Goal: Task Accomplishment & Management: Manage account settings

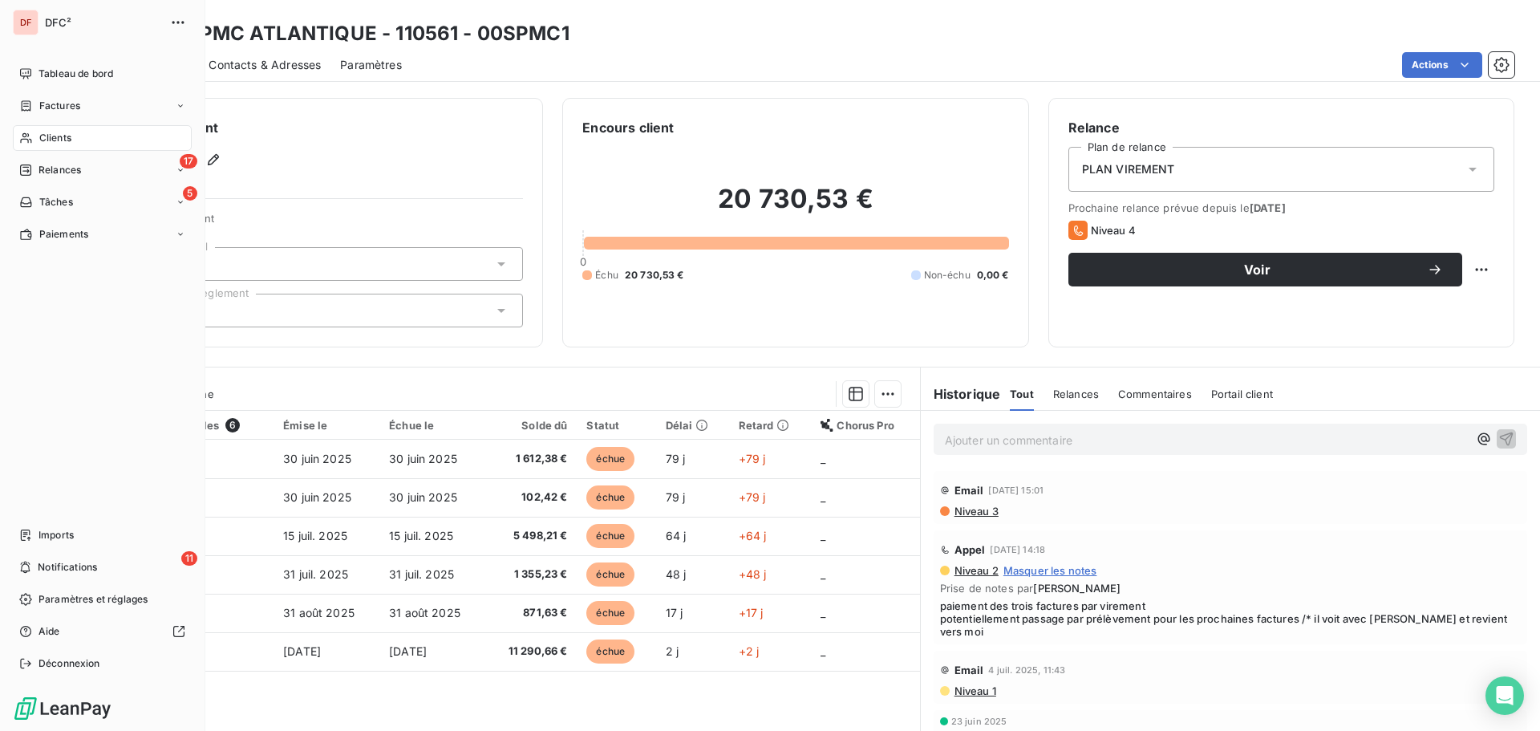
click at [35, 139] on div "Clients" at bounding box center [102, 138] width 179 height 26
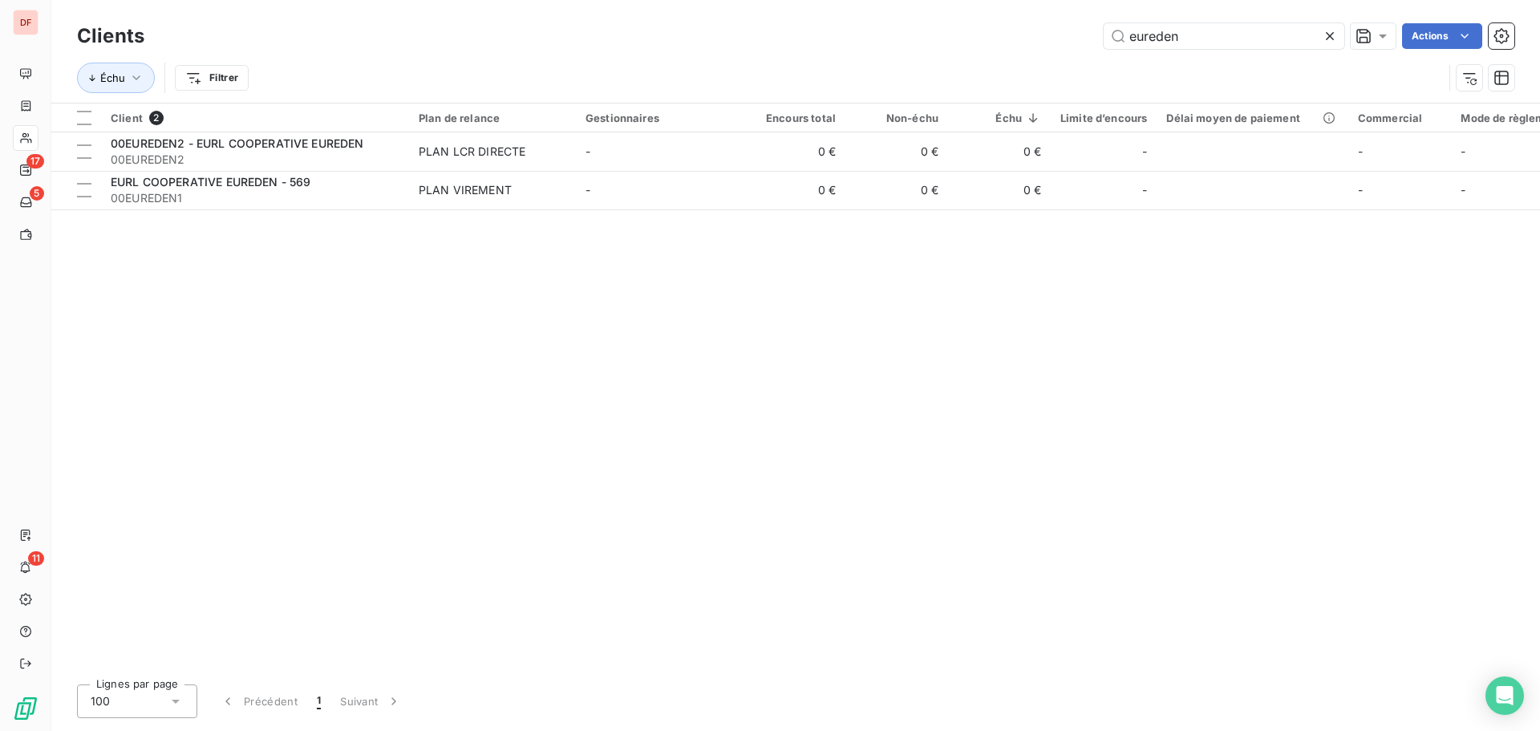
drag, startPoint x: 1235, startPoint y: 40, endPoint x: 747, endPoint y: 63, distance: 488.9
click at [747, 63] on div "Clients eureden Actions Échu Filtrer" at bounding box center [795, 60] width 1437 height 83
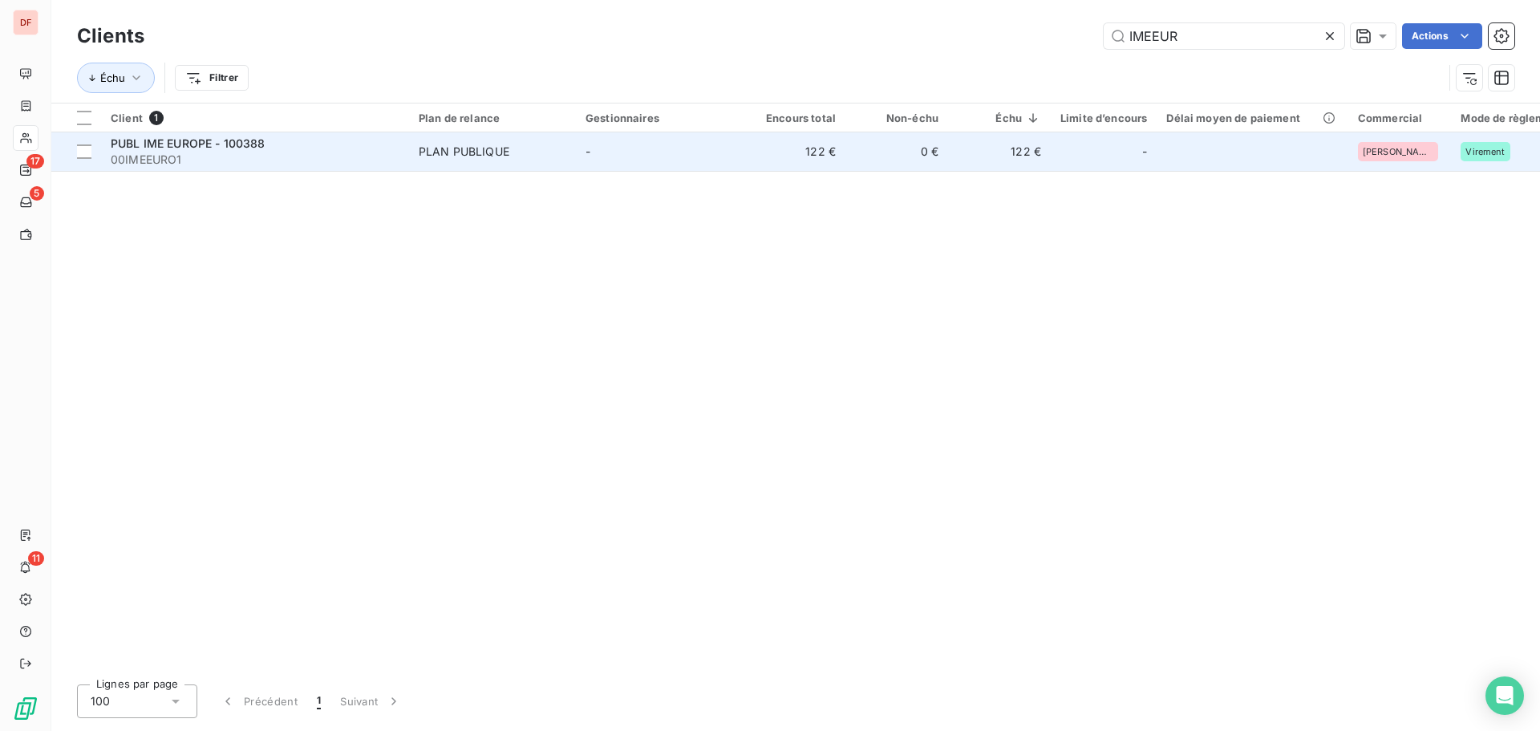
type input "IMEEUR"
click at [652, 152] on td "-" at bounding box center [659, 151] width 167 height 38
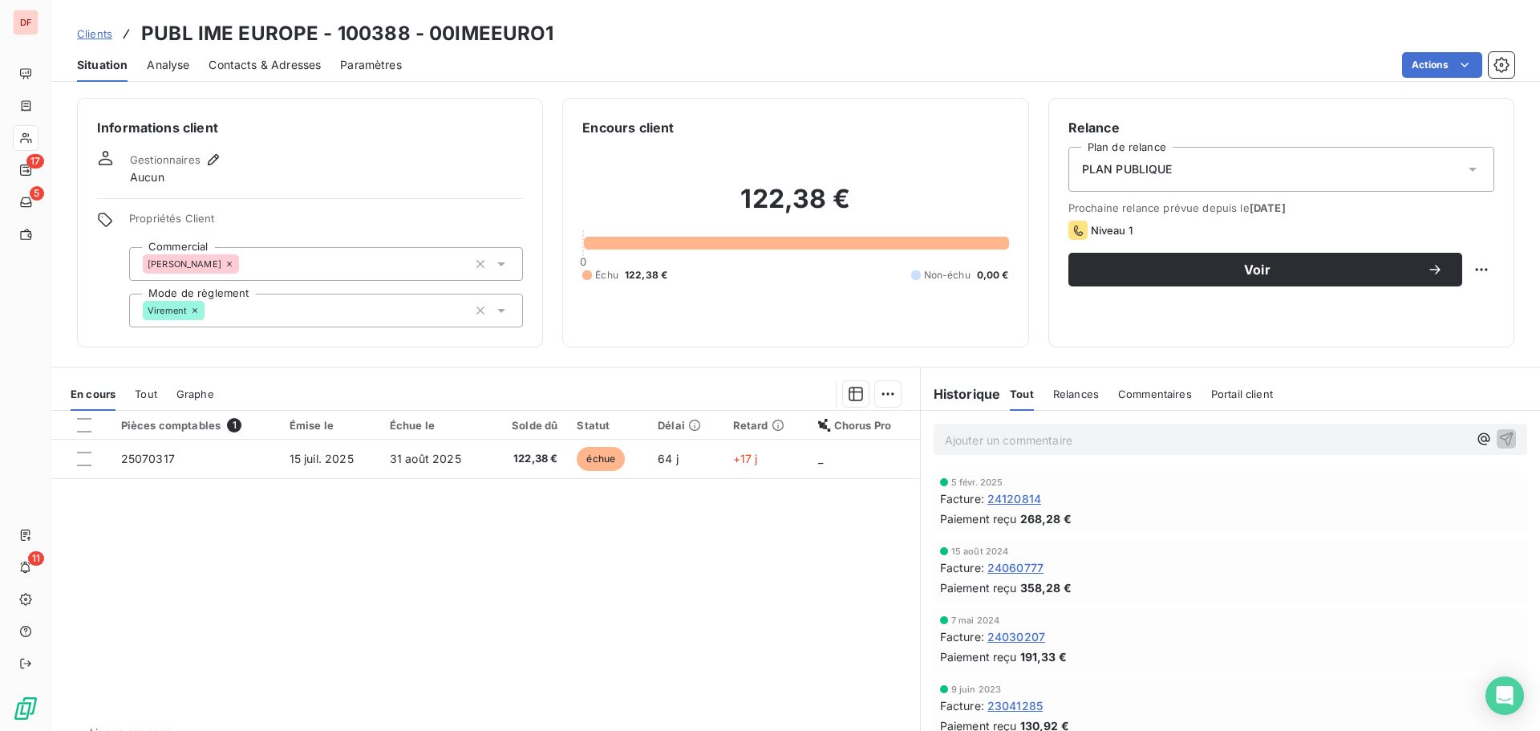
scroll to position [183, 0]
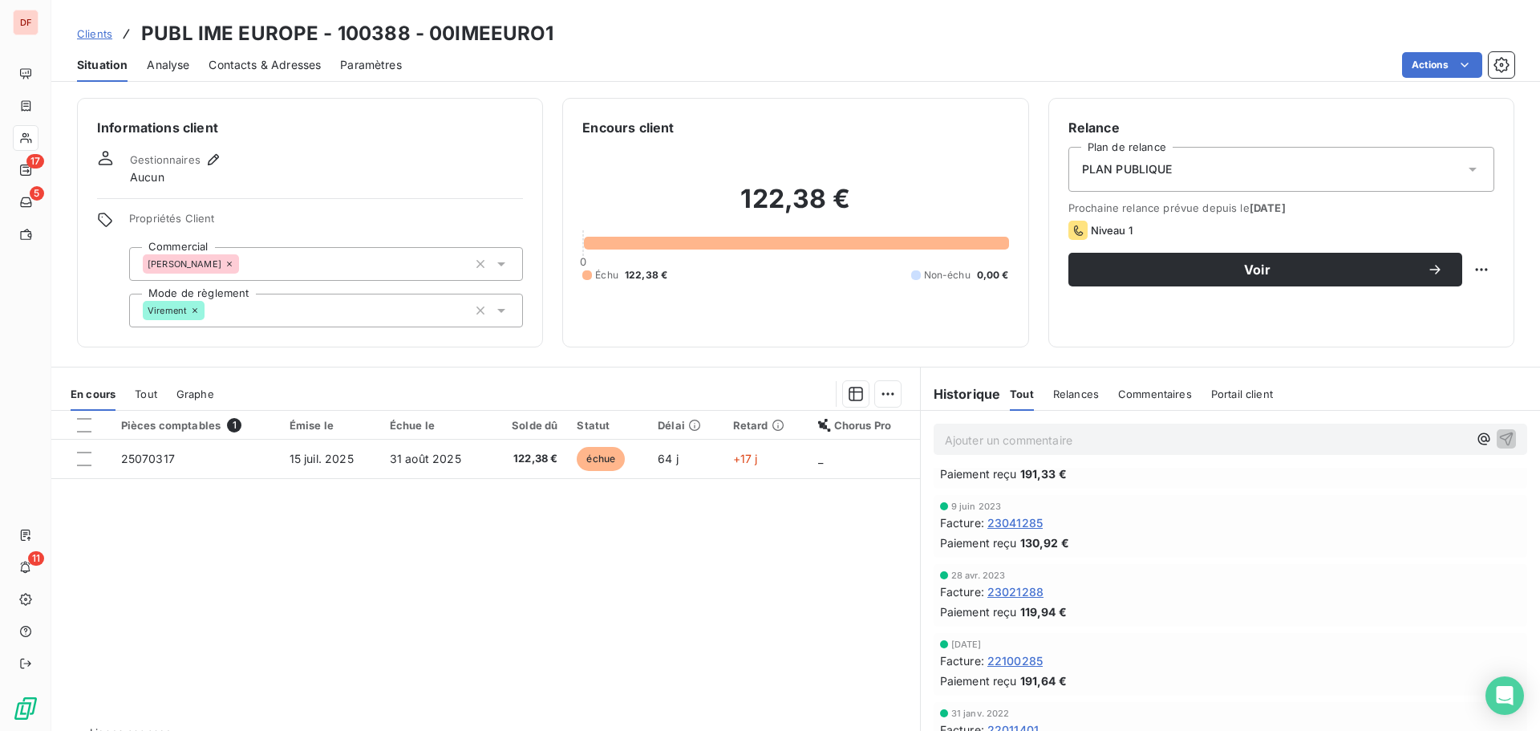
click at [1262, 155] on div "PLAN PUBLIQUE" at bounding box center [1281, 169] width 426 height 45
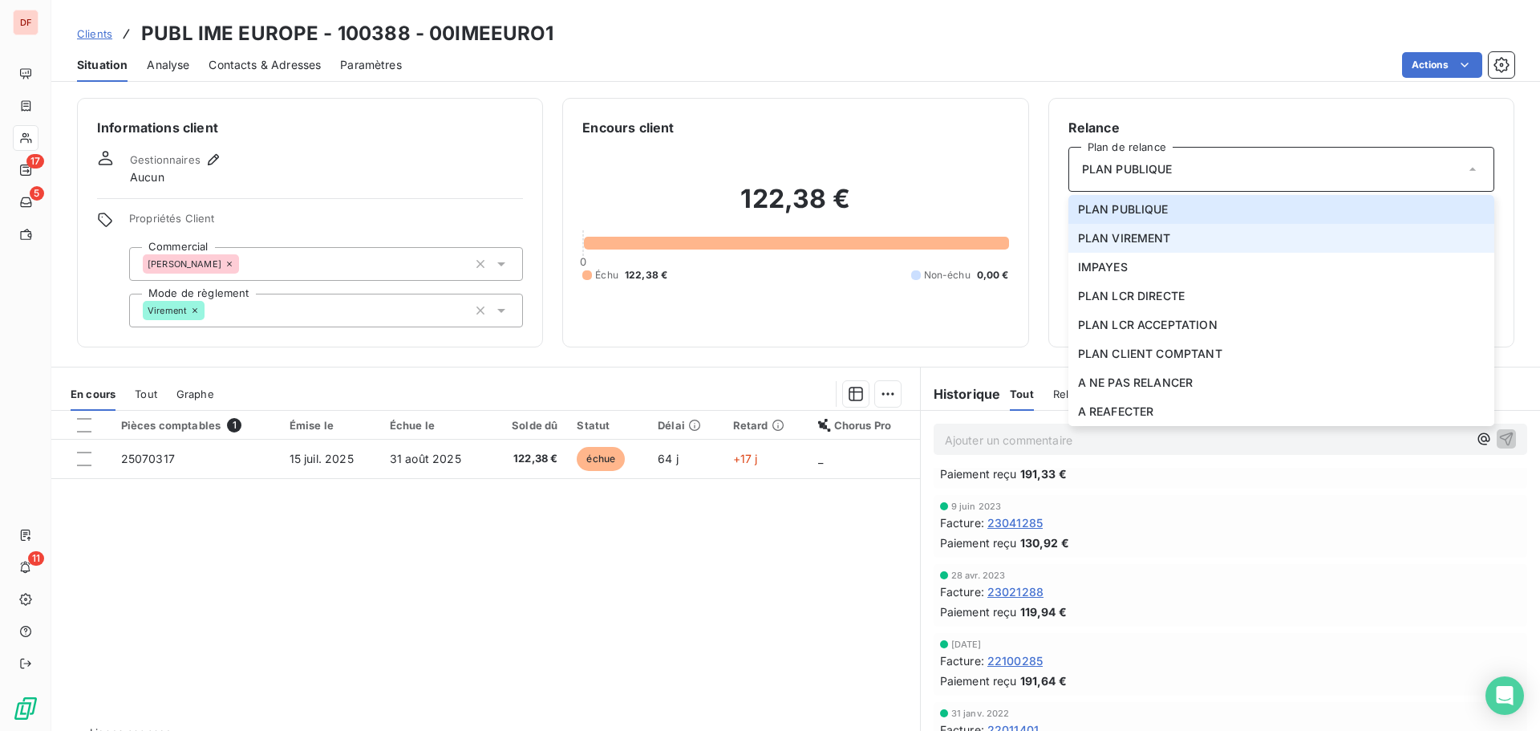
click at [1142, 233] on span "PLAN VIREMENT" at bounding box center [1124, 238] width 93 height 16
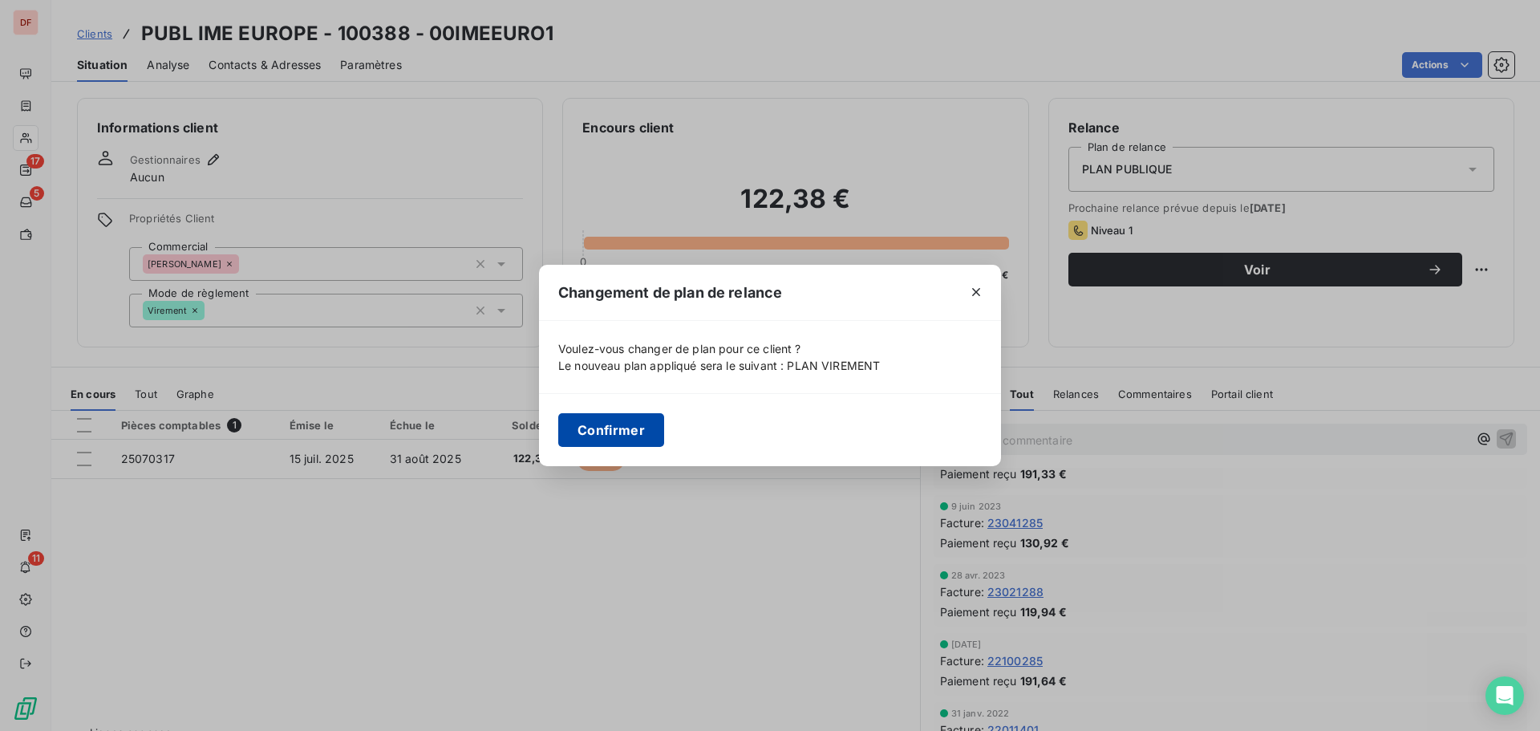
click at [597, 440] on button "Confirmer" at bounding box center [611, 430] width 106 height 34
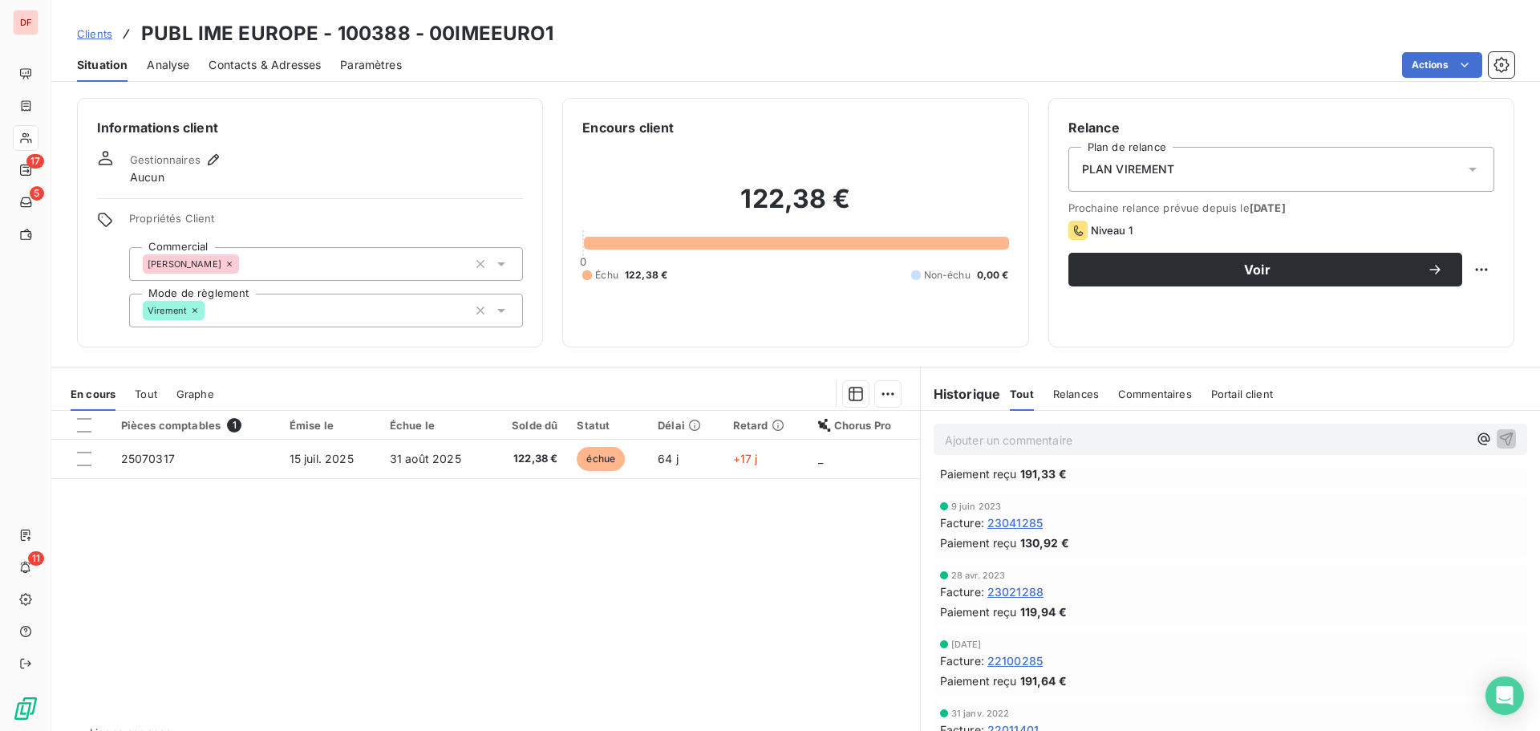
click at [267, 77] on div "Contacts & Adresses" at bounding box center [265, 65] width 112 height 34
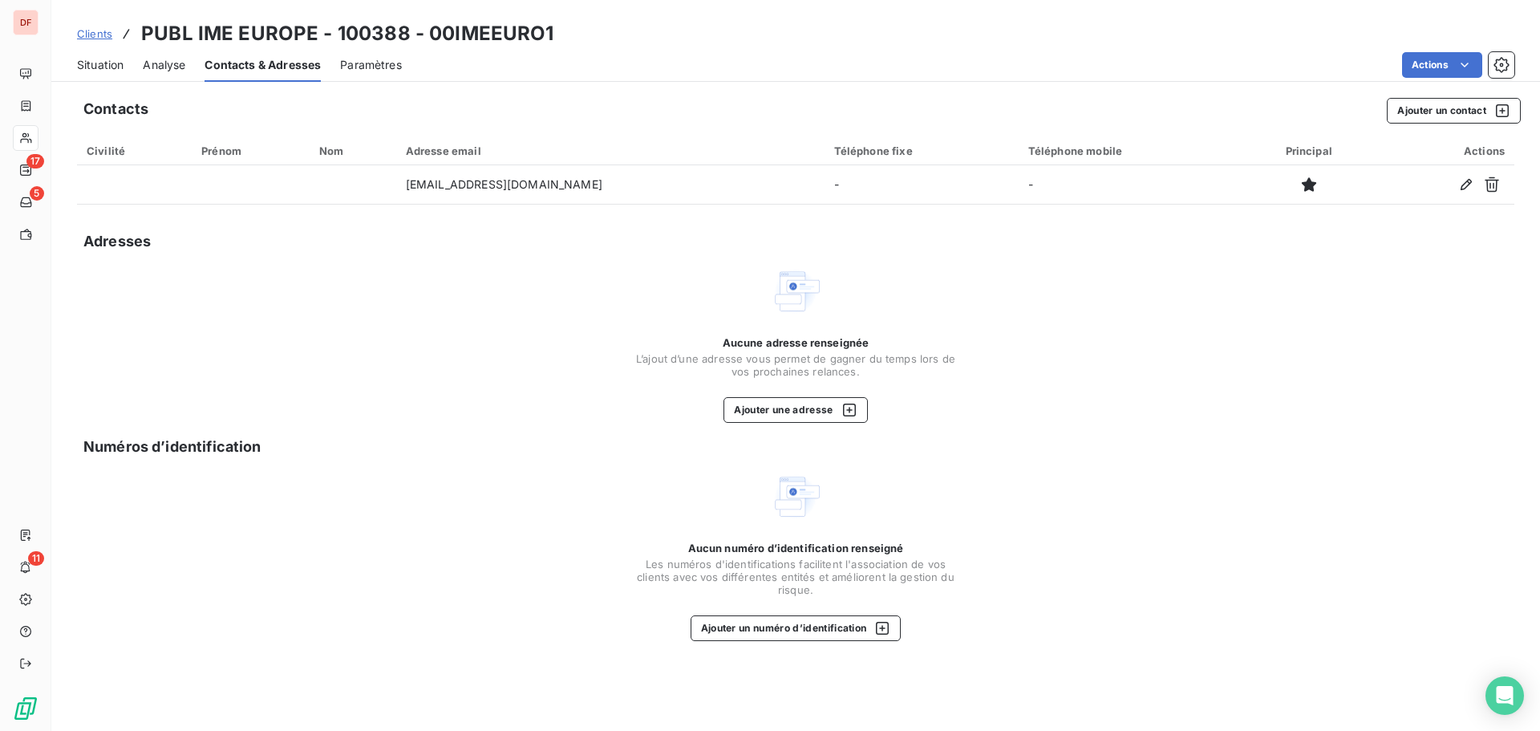
click at [115, 75] on div "Situation" at bounding box center [100, 65] width 47 height 34
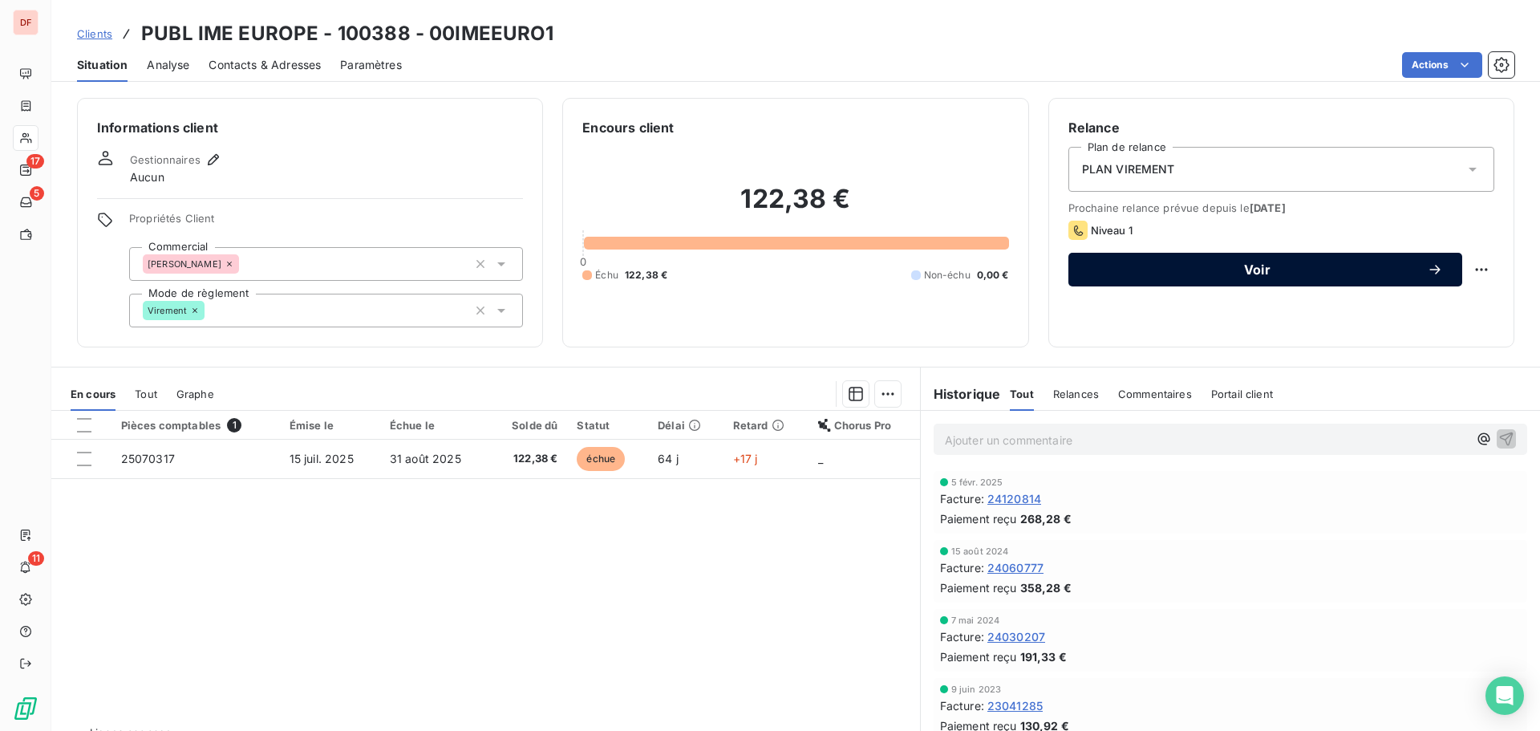
click at [1221, 277] on div "Voir" at bounding box center [1264, 269] width 355 height 16
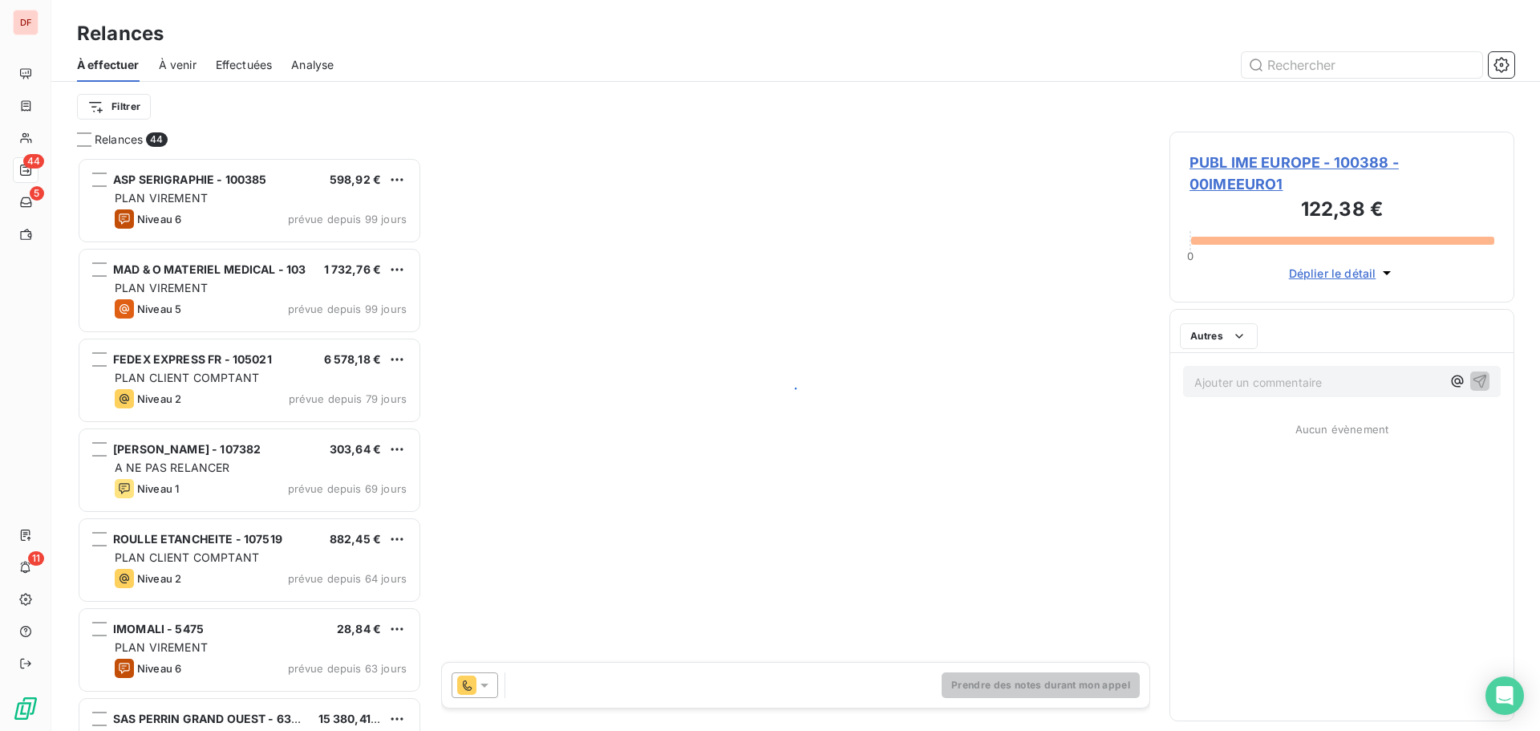
scroll to position [561, 333]
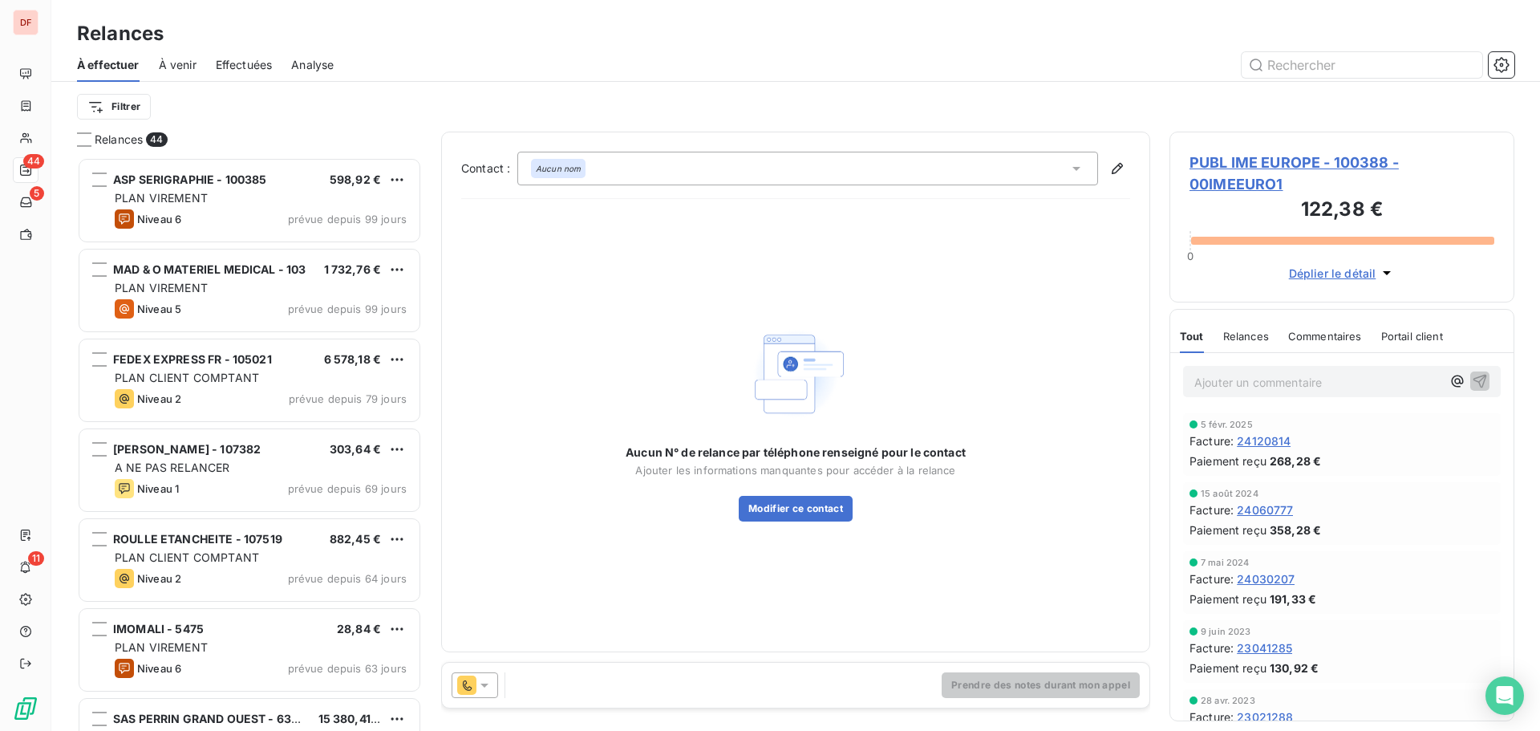
click at [484, 682] on icon at bounding box center [484, 685] width 16 height 16
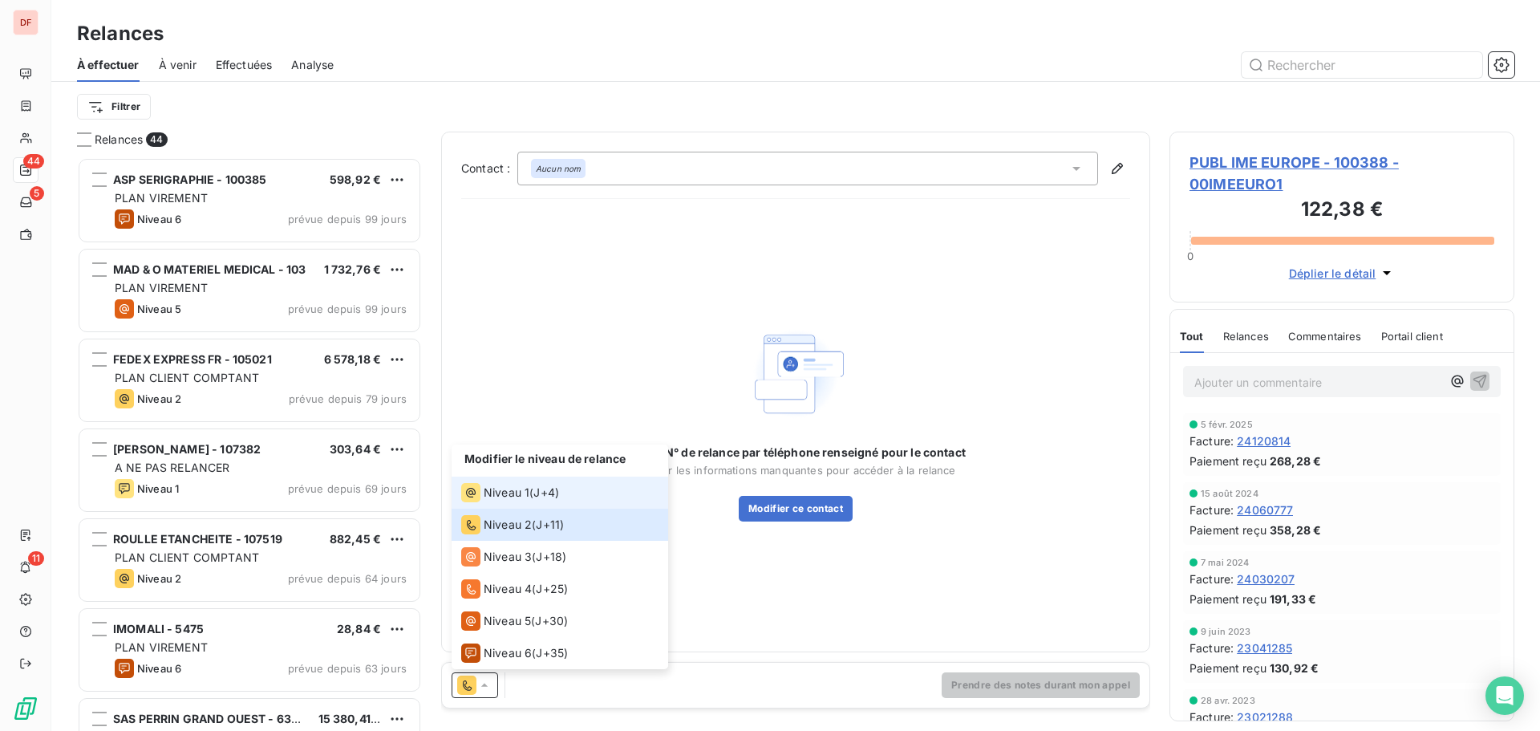
click at [508, 489] on span "Niveau 1" at bounding box center [507, 492] width 46 height 16
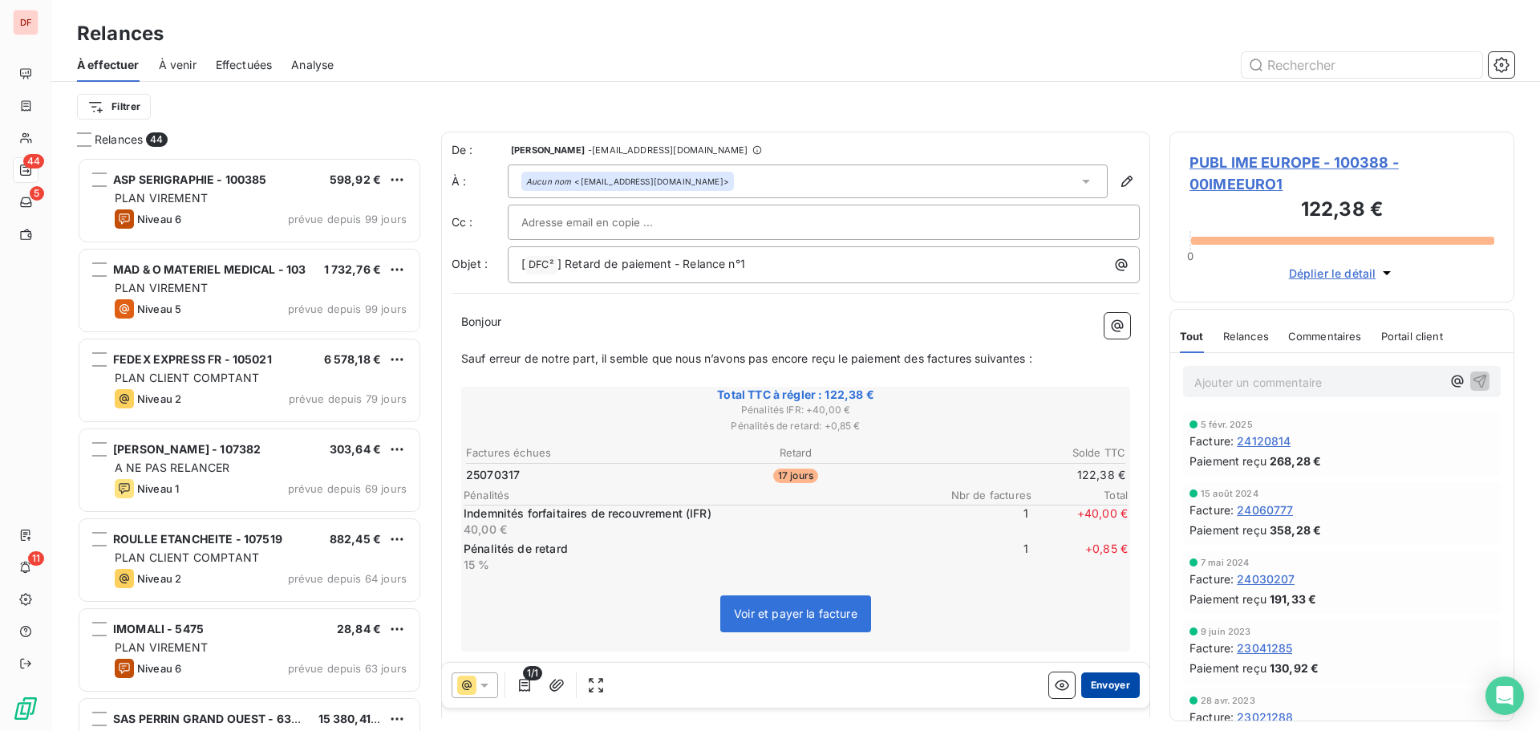
click at [1094, 690] on button "Envoyer" at bounding box center [1110, 685] width 59 height 26
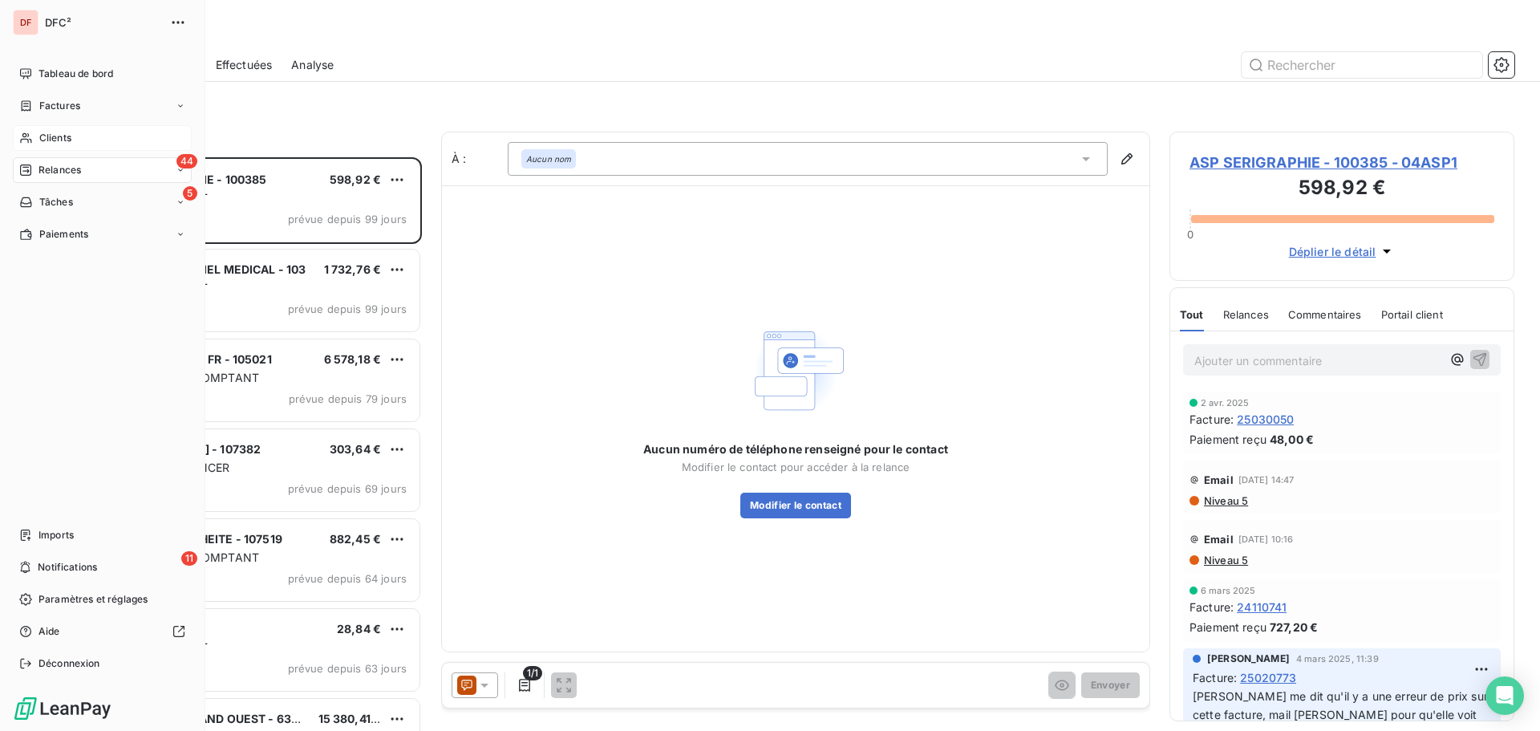
click at [36, 134] on div "Clients" at bounding box center [102, 138] width 179 height 26
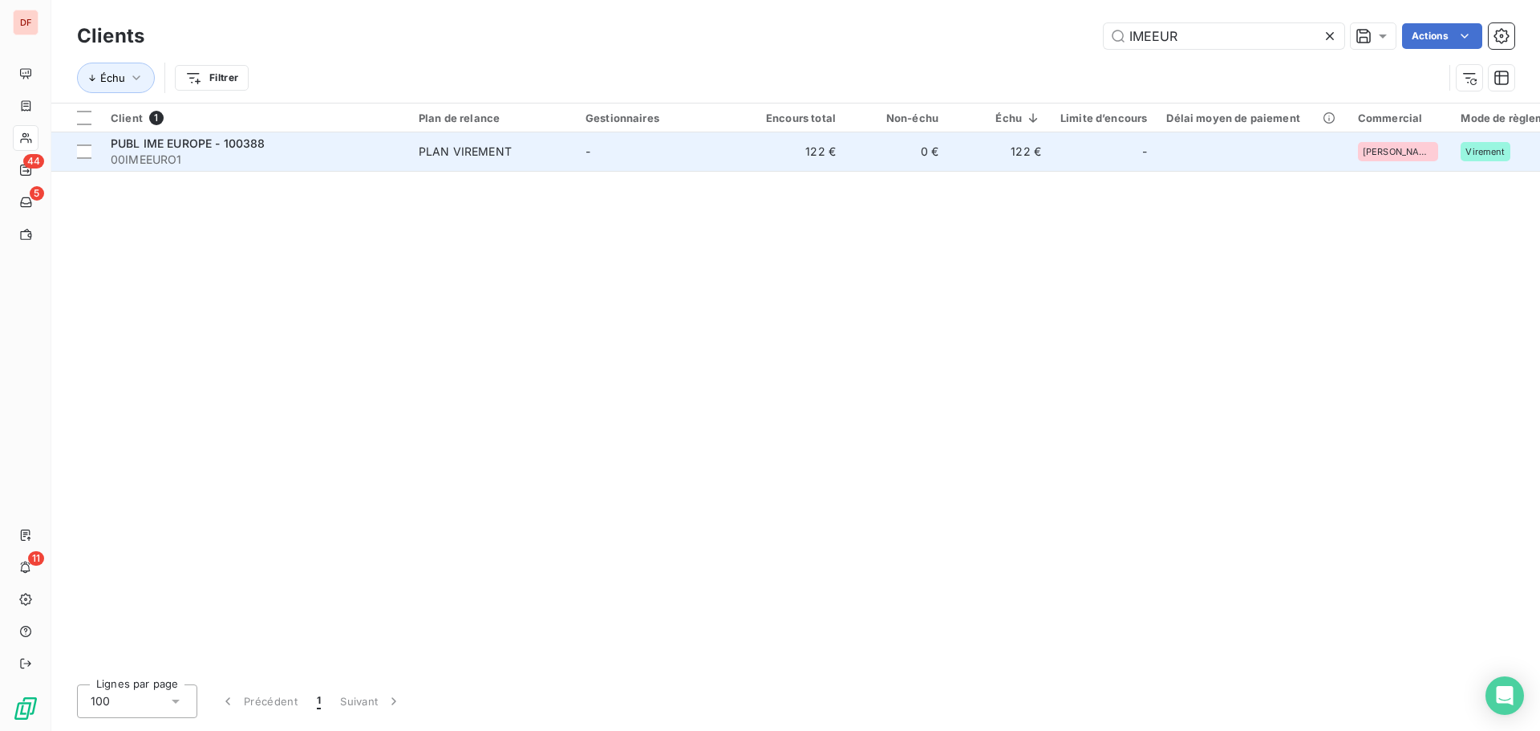
click at [756, 144] on td "122 €" at bounding box center [794, 151] width 103 height 38
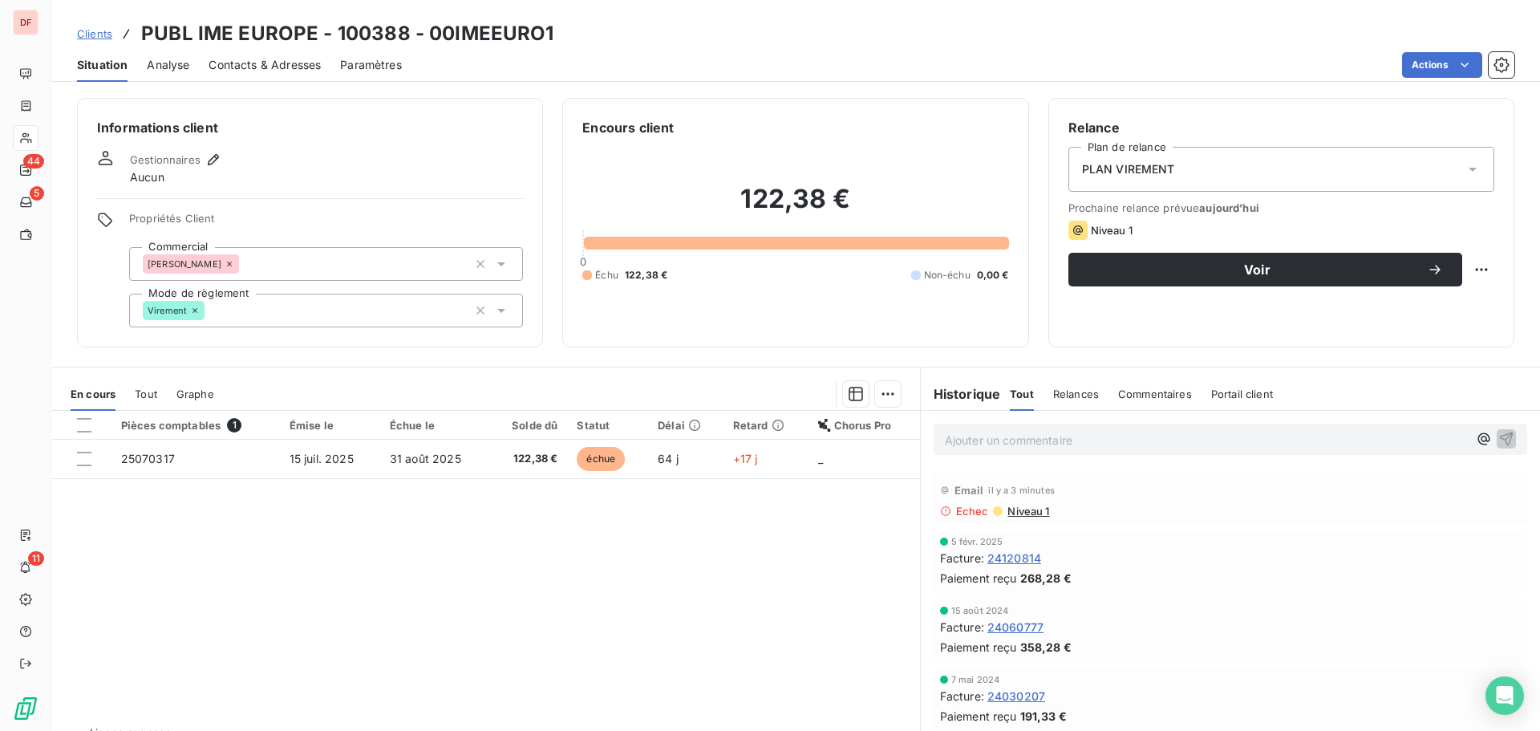
click at [273, 71] on span "Contacts & Adresses" at bounding box center [265, 65] width 112 height 16
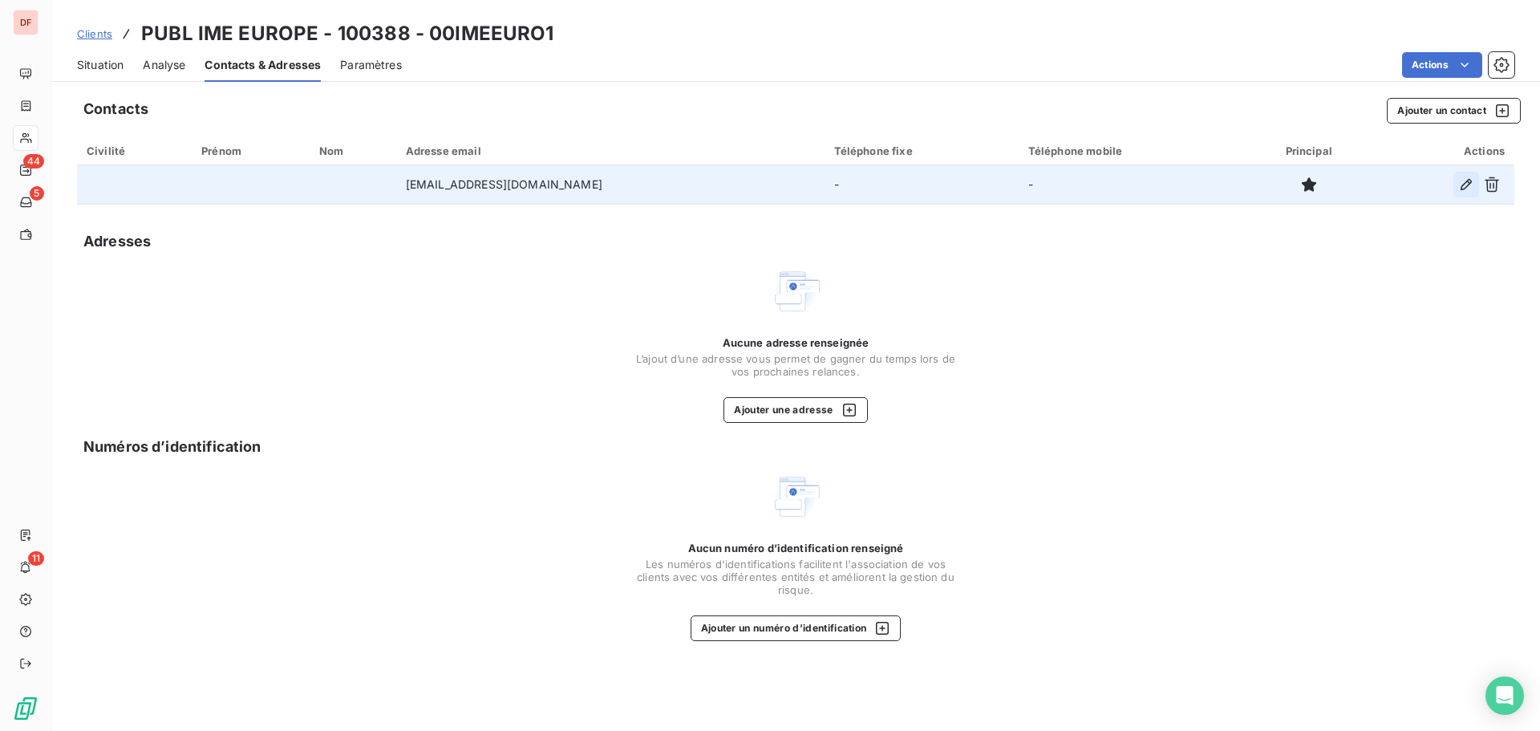
click at [1468, 181] on icon "button" at bounding box center [1465, 184] width 11 height 11
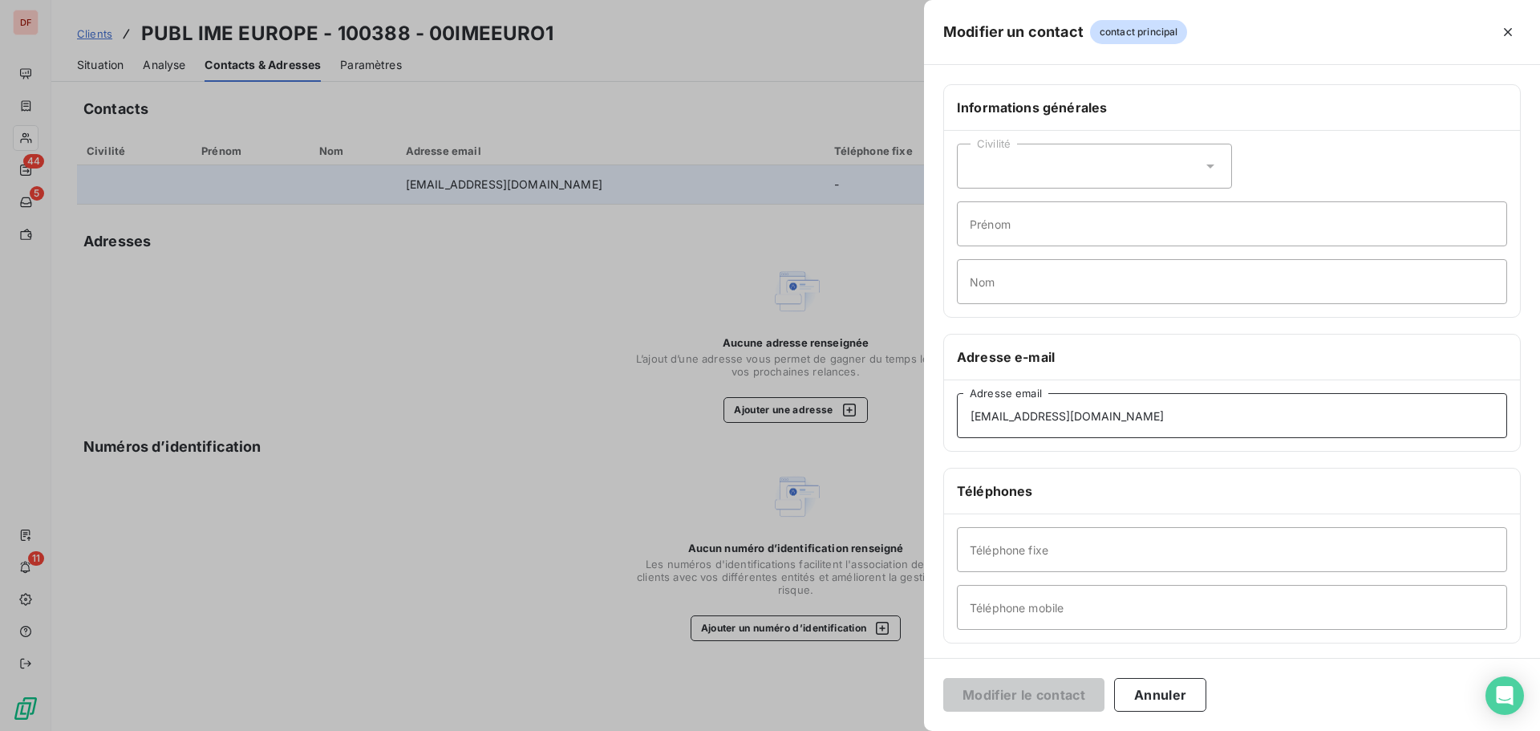
drag, startPoint x: 1143, startPoint y: 424, endPoint x: 737, endPoint y: 433, distance: 405.9
click at [737, 730] on div "Modifier un contact contact principal Informations générales Civilité Prénom No…" at bounding box center [770, 731] width 1540 height 0
paste input "cgrimaul"
type input "[EMAIL_ADDRESS][DOMAIN_NAME]"
click at [1041, 542] on input "Téléphone fixe" at bounding box center [1232, 549] width 550 height 45
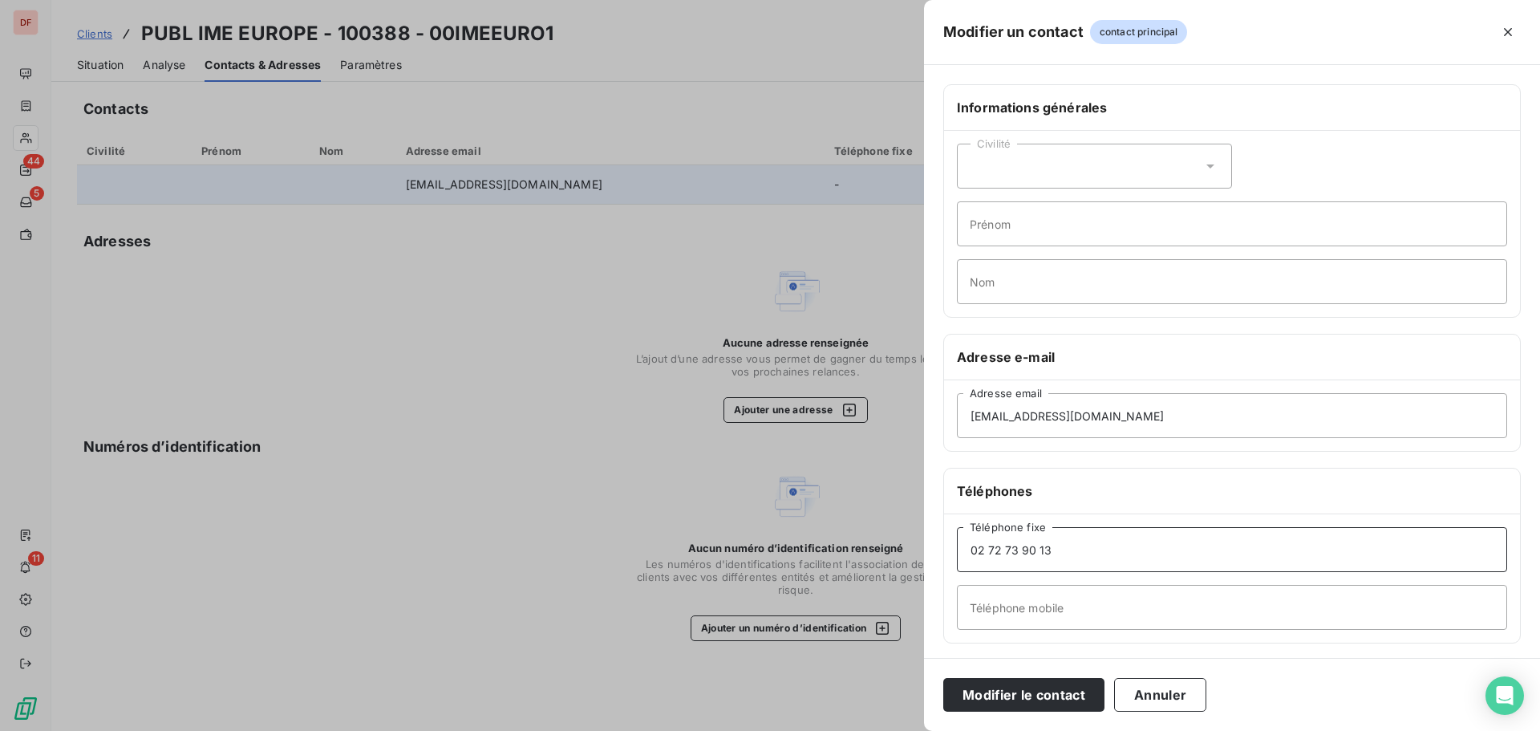
type input "02 72 73 90 13"
click at [943, 678] on button "Modifier le contact" at bounding box center [1023, 695] width 161 height 34
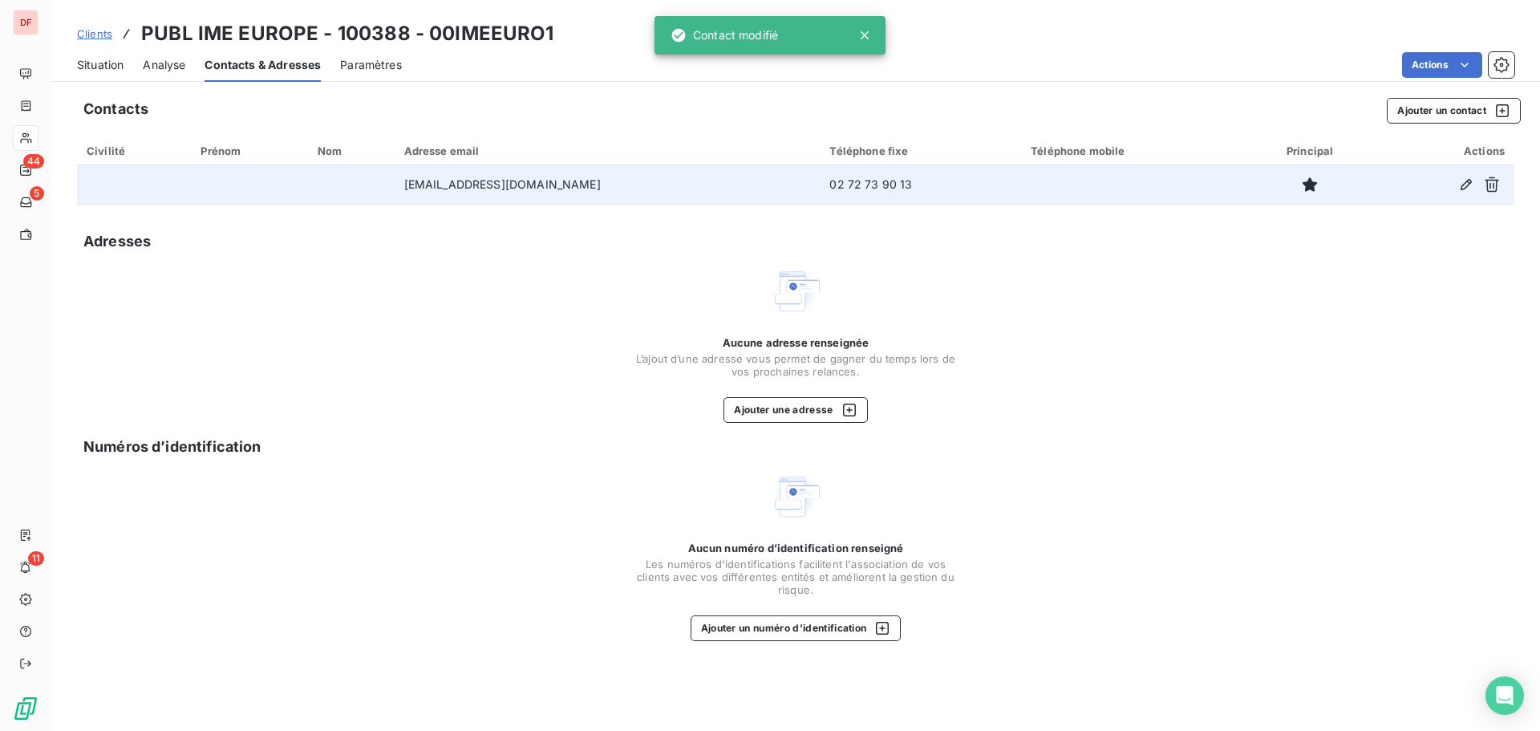
click at [115, 67] on span "Situation" at bounding box center [100, 65] width 47 height 16
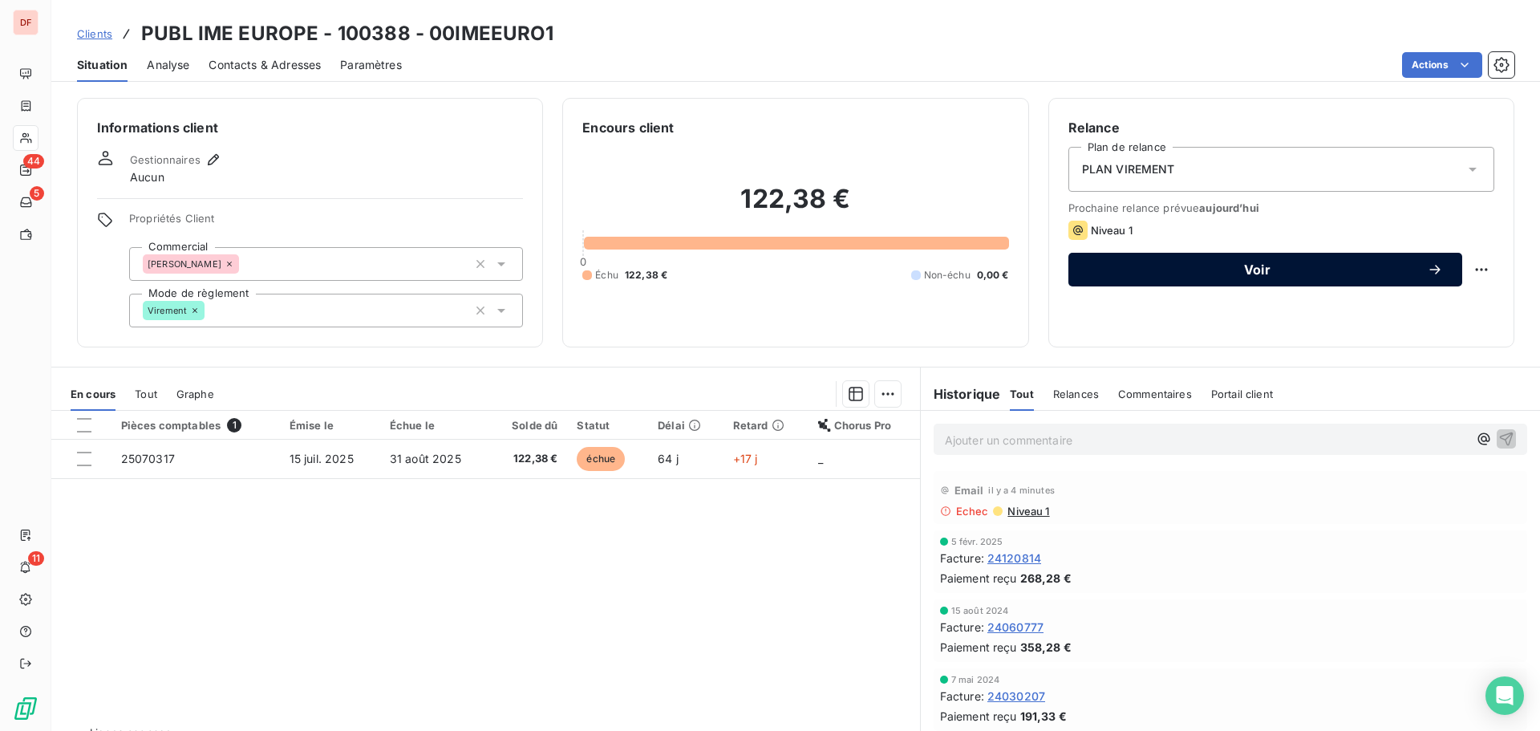
click at [1242, 264] on span "Voir" at bounding box center [1256, 269] width 339 height 13
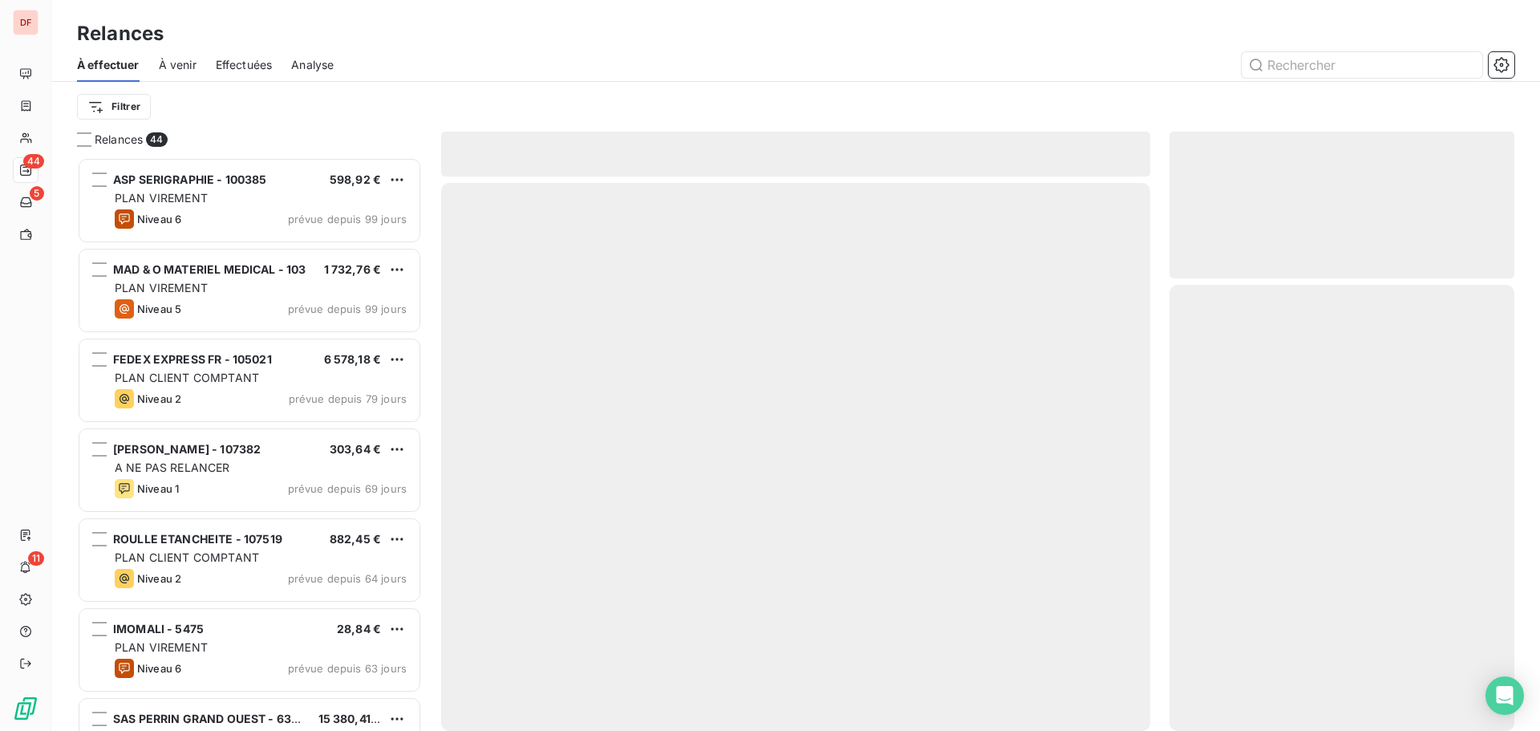
scroll to position [561, 333]
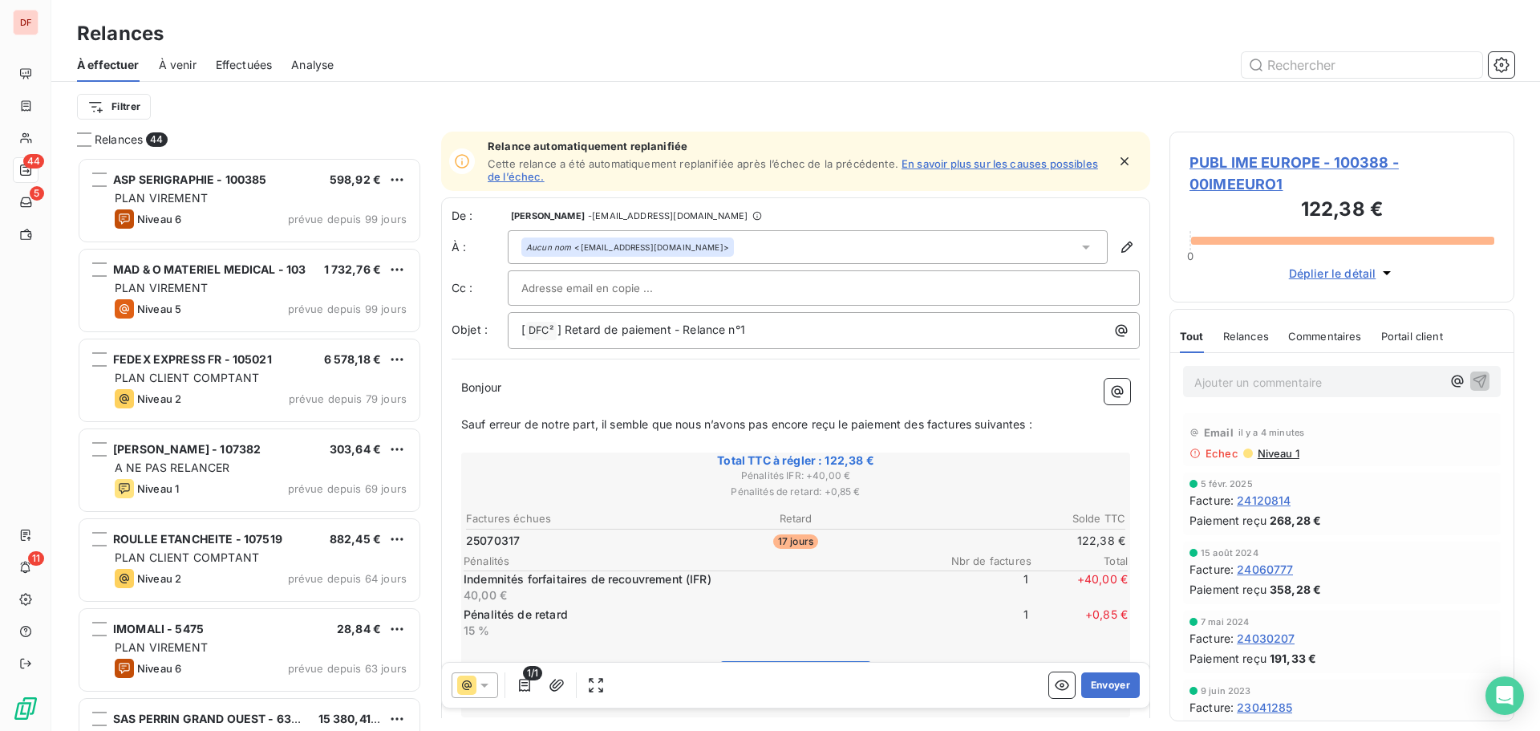
click at [1124, 160] on button "button" at bounding box center [1124, 161] width 35 height 35
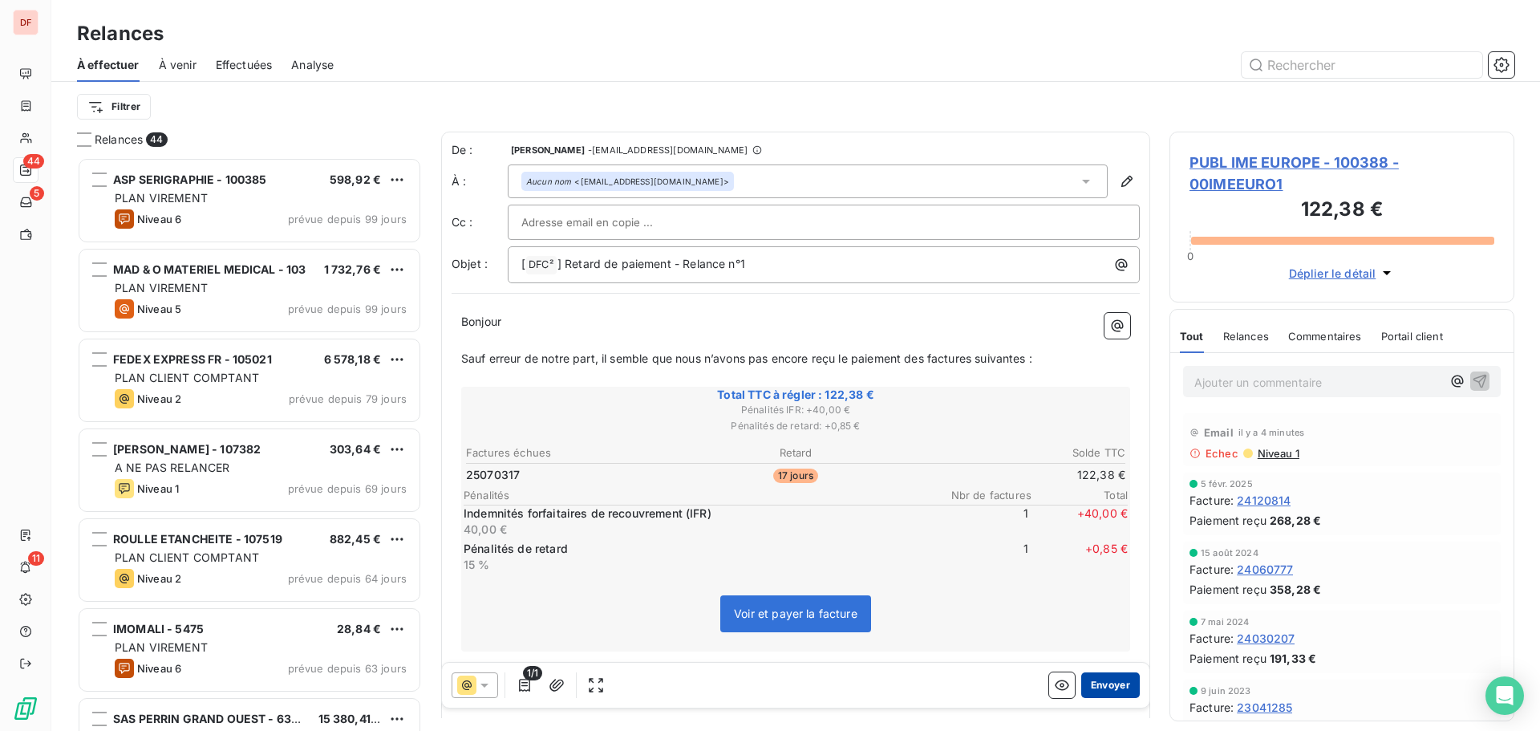
click at [1095, 682] on button "Envoyer" at bounding box center [1110, 685] width 59 height 26
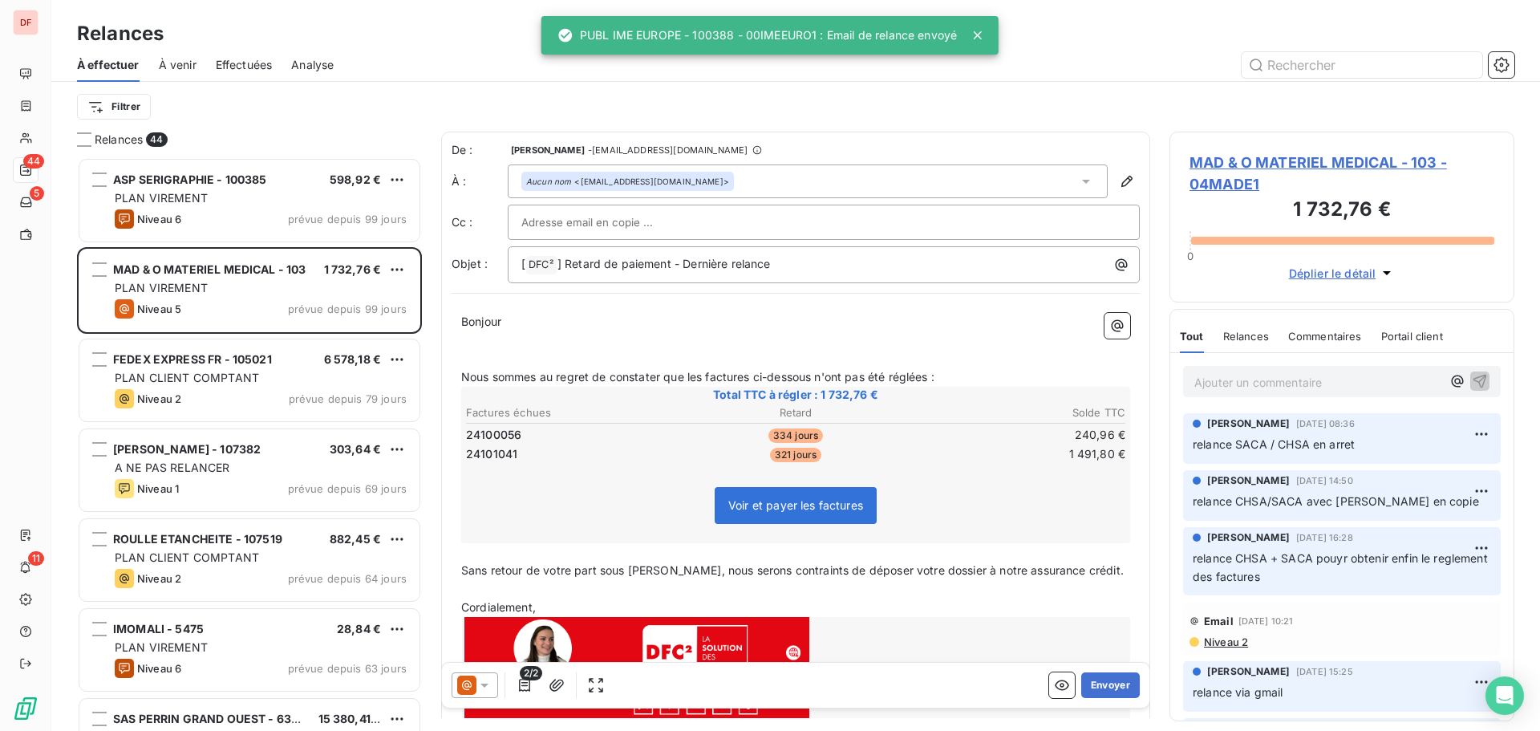
click at [122, 91] on div "Filtrer" at bounding box center [795, 106] width 1437 height 30
click at [120, 96] on html "DF 44 5 11 Relances À effectuer À venir Effectuées Analyse Filtrer Relances 44 …" at bounding box center [770, 365] width 1540 height 731
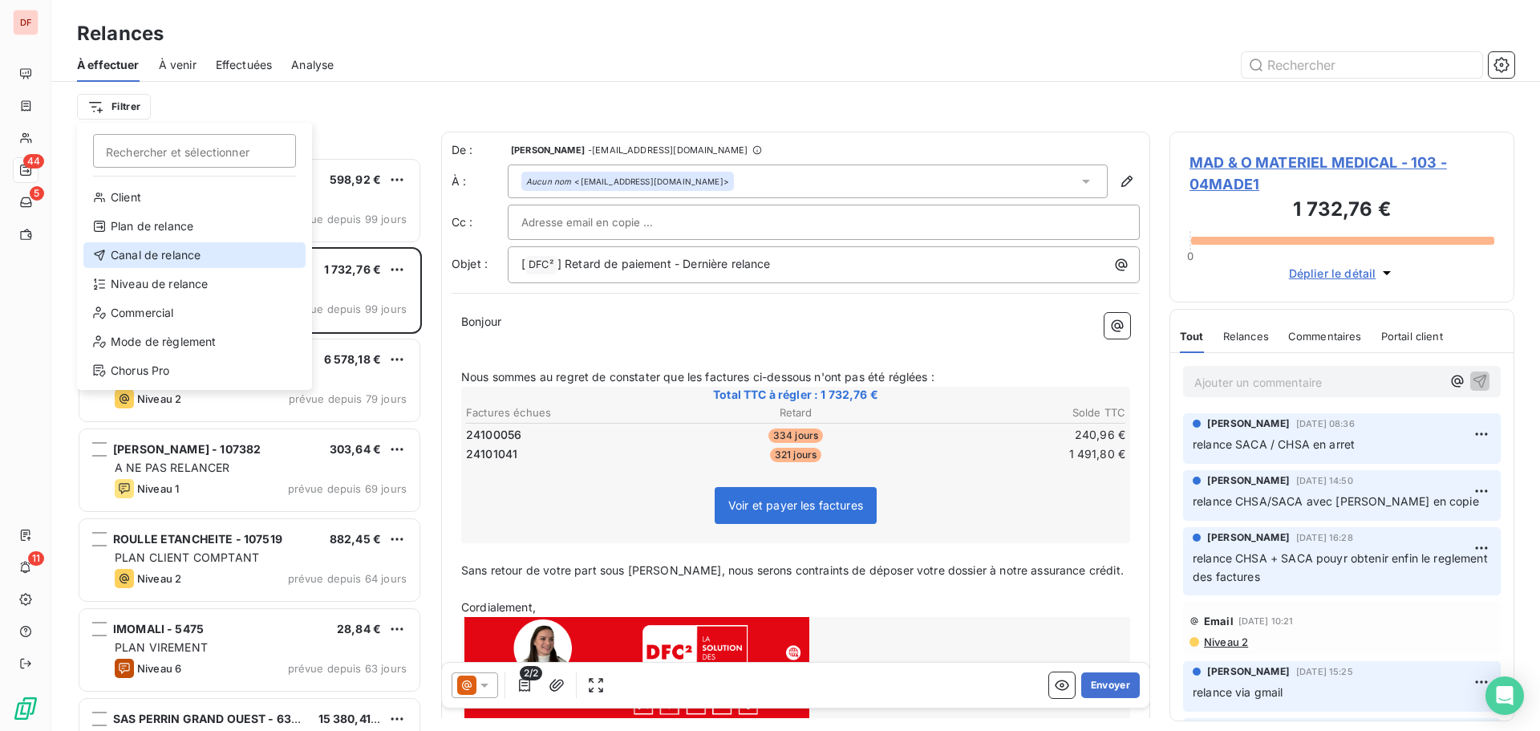
click at [149, 259] on div "Canal de relance" at bounding box center [194, 255] width 222 height 26
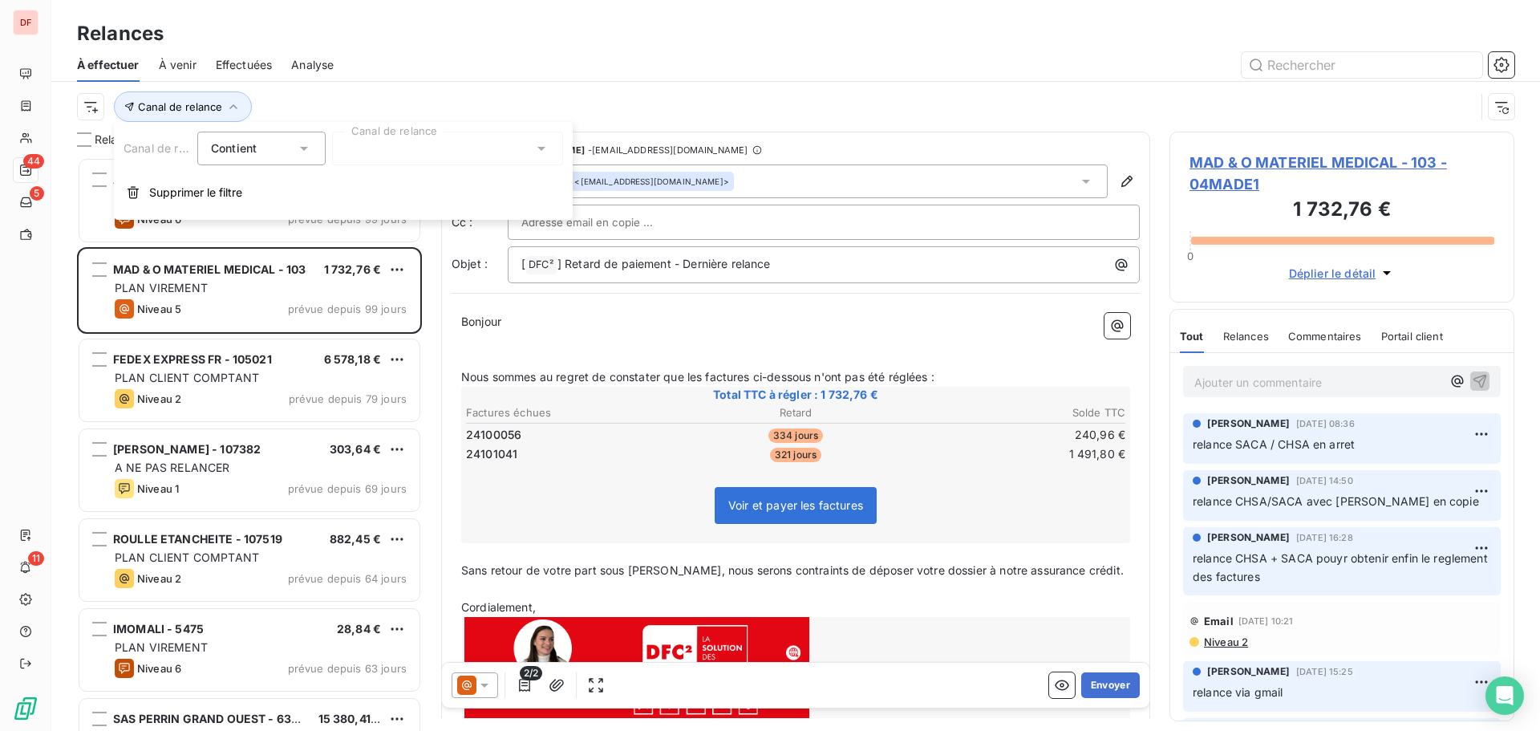
click at [447, 173] on div "Canal de relance Contient is Canal de relance Supprimer le filtre" at bounding box center [343, 171] width 459 height 98
click at [452, 151] on div at bounding box center [447, 149] width 231 height 34
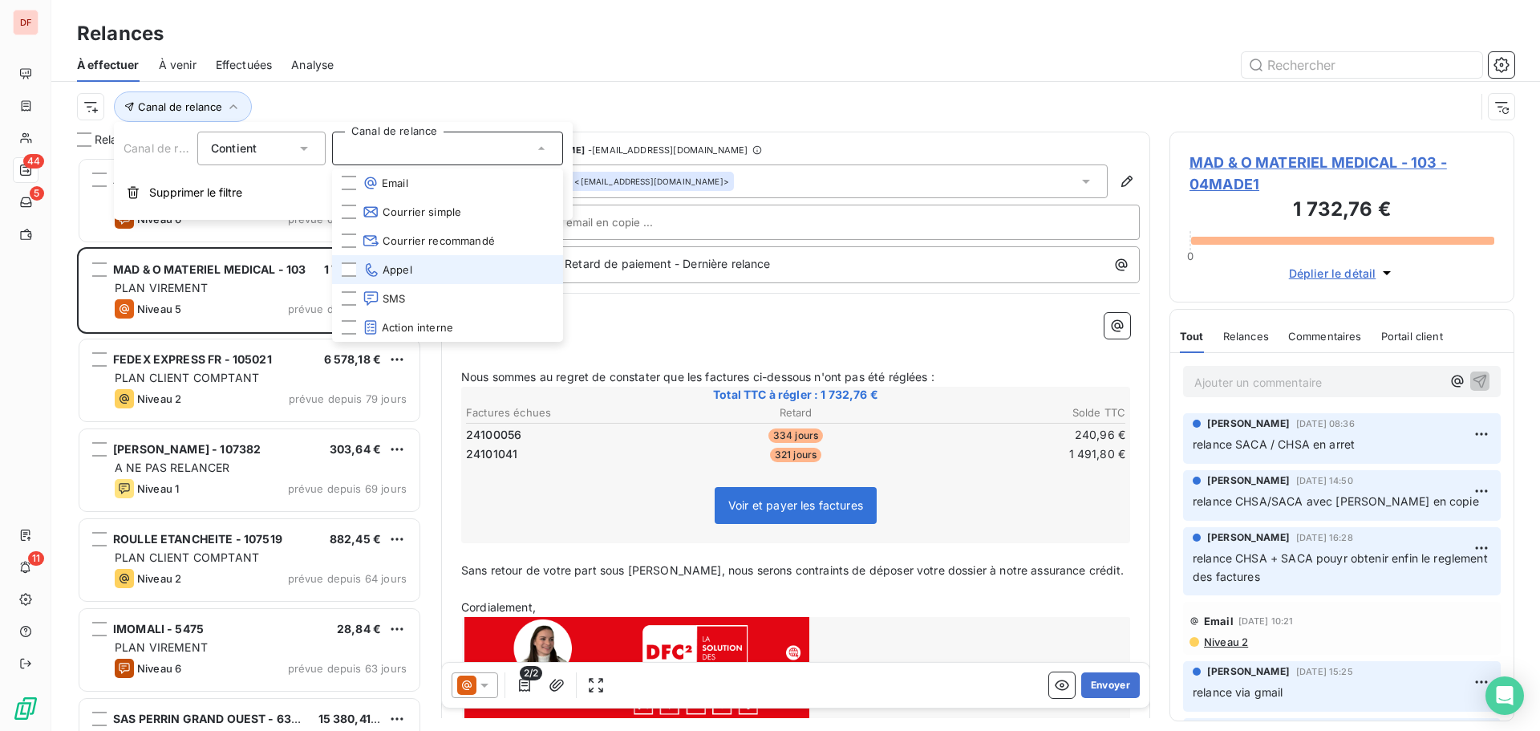
click at [423, 261] on li "Appel" at bounding box center [447, 269] width 231 height 29
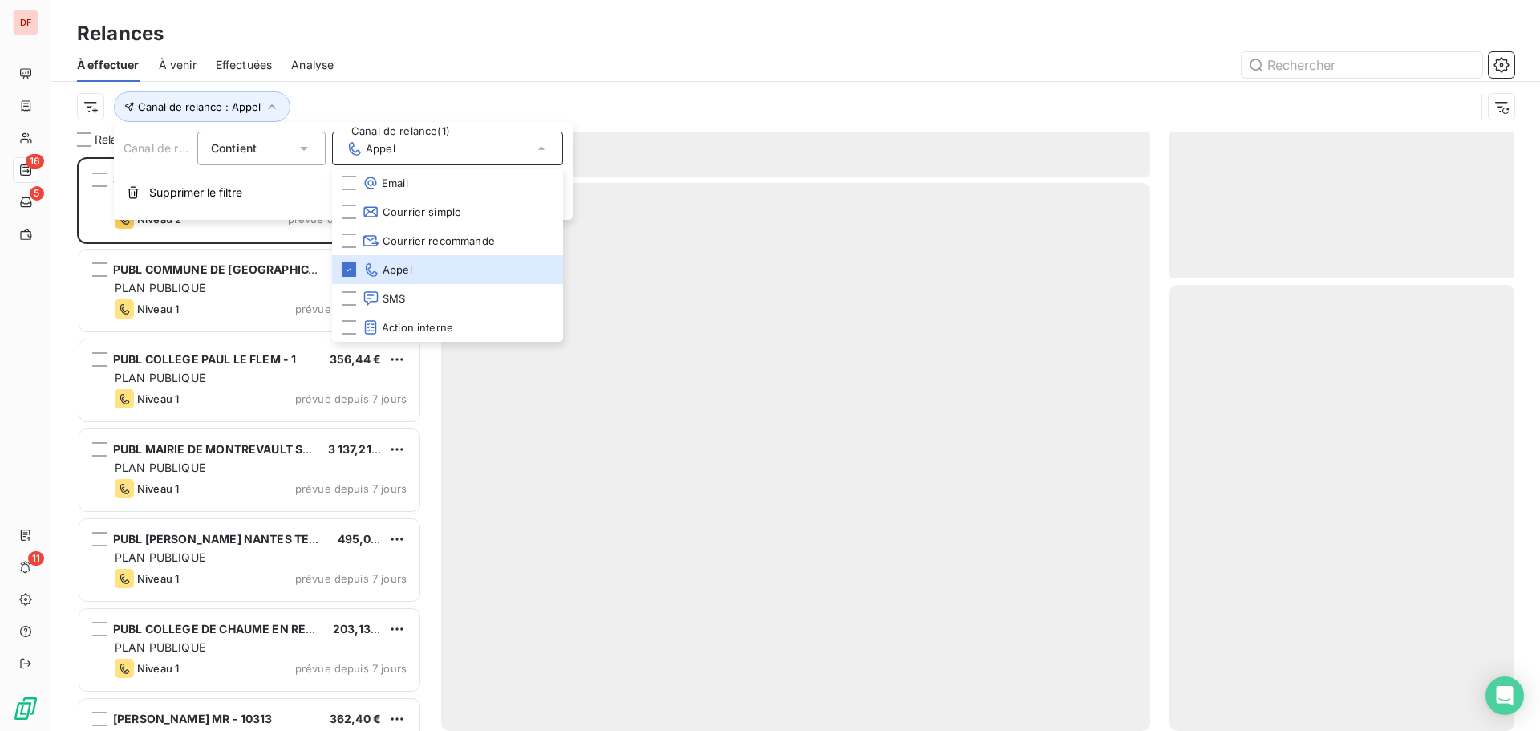
scroll to position [561, 333]
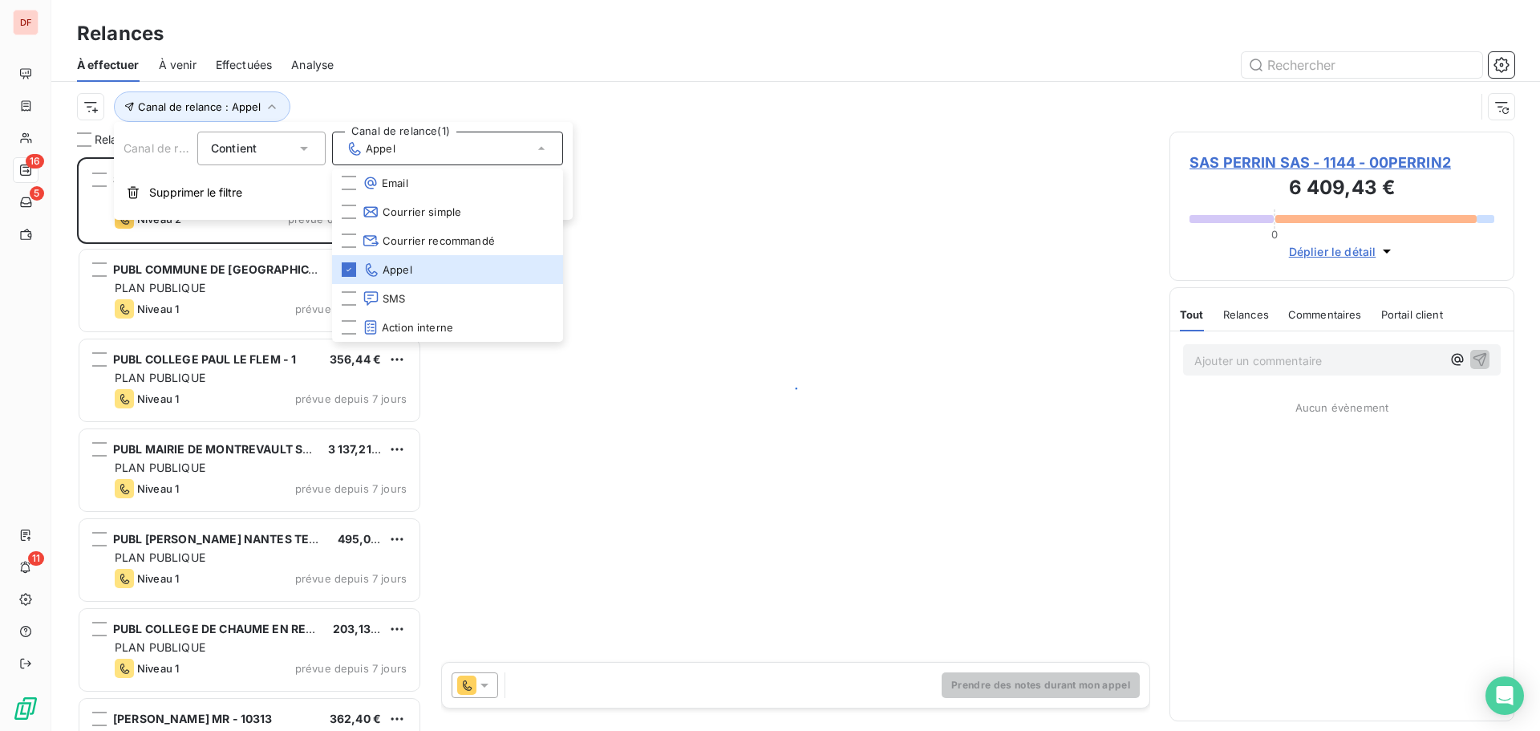
click at [814, 86] on div "Canal de relance : Appel" at bounding box center [795, 107] width 1437 height 50
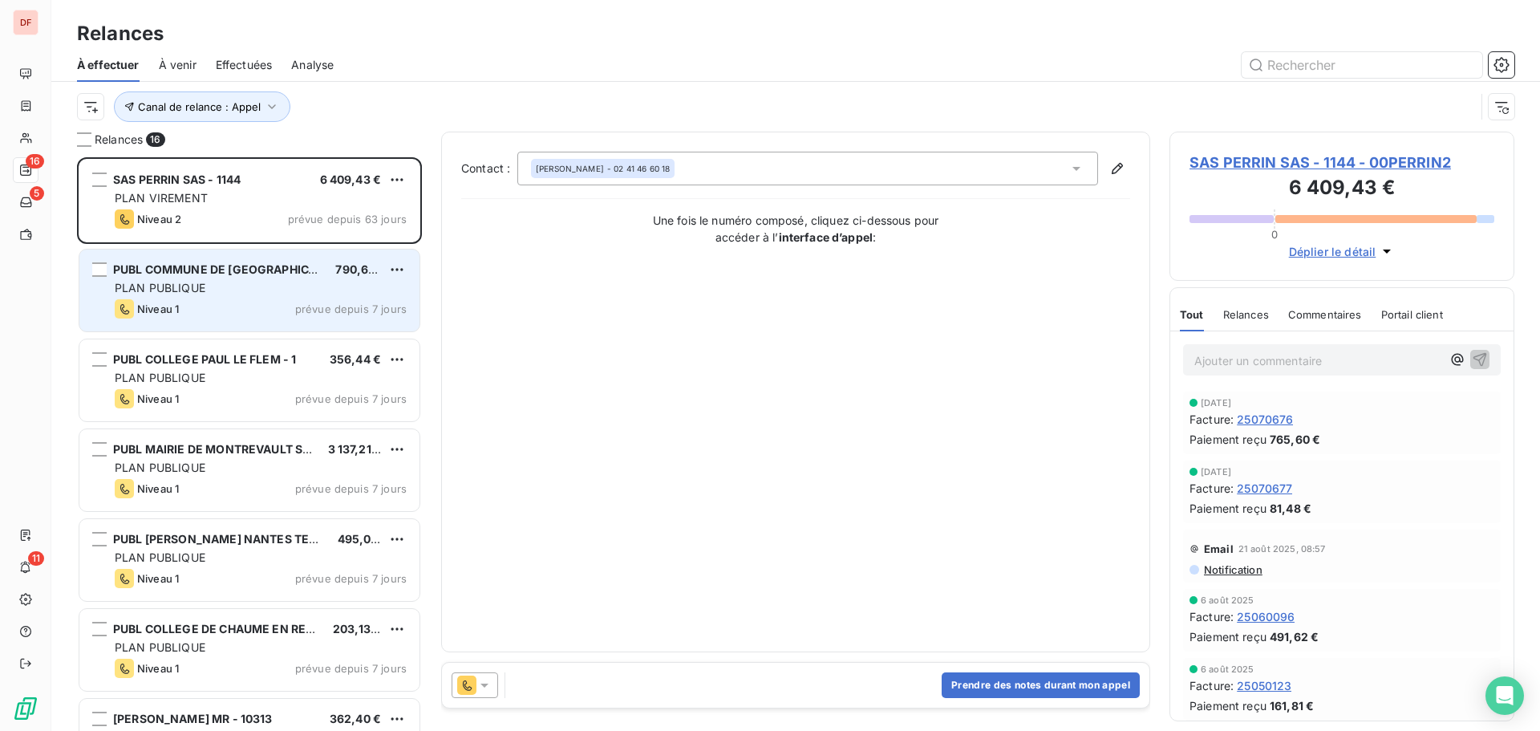
click at [254, 311] on div "Niveau 1 prévue depuis 7 jours" at bounding box center [261, 308] width 292 height 19
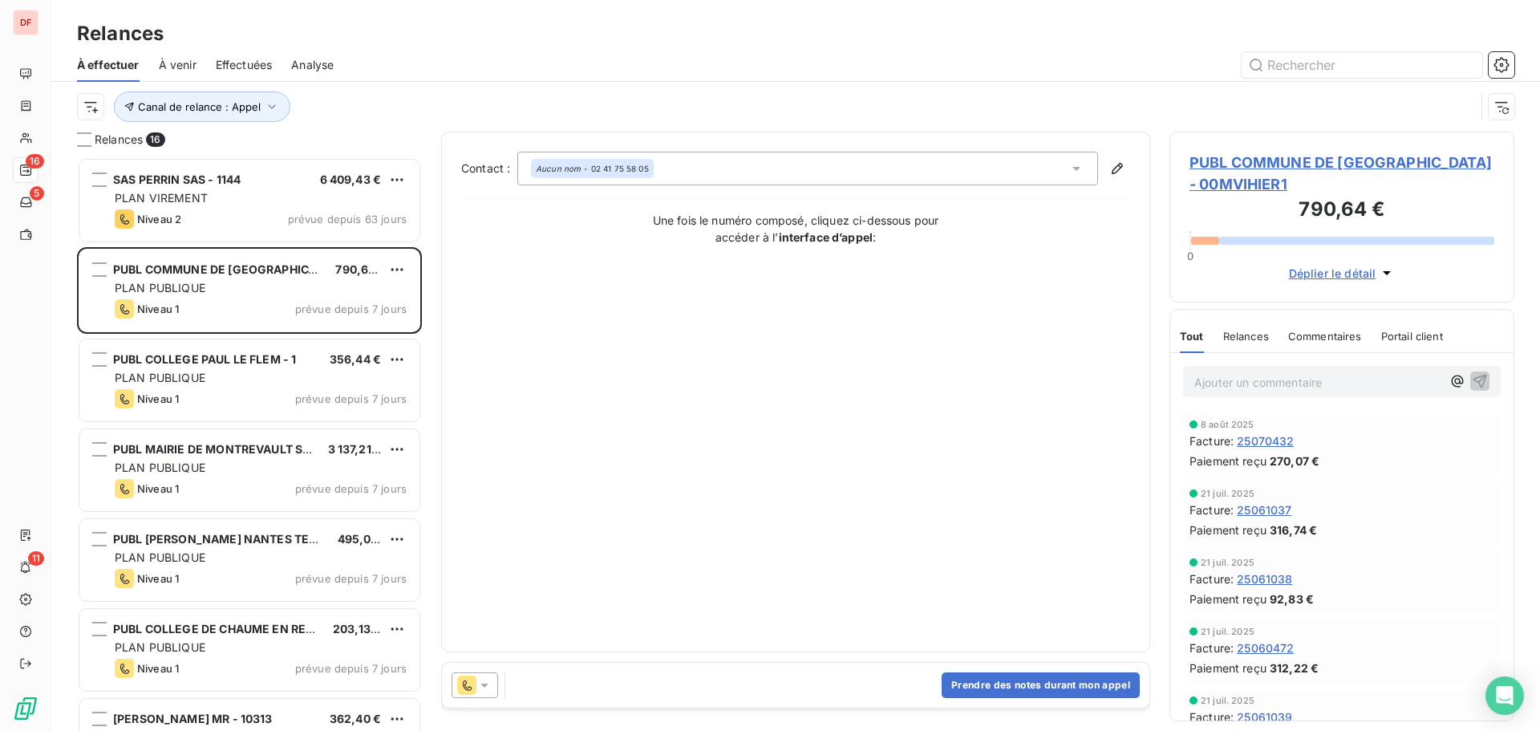
click at [1312, 151] on div "PUBL COMMUNE DE [GEOGRAPHIC_DATA] - 00MVIHIER1 790,64 € 0 Déplier le détail" at bounding box center [1341, 217] width 345 height 171
click at [1276, 157] on span "PUBL COMMUNE DE [GEOGRAPHIC_DATA] - 00MVIHIER1" at bounding box center [1341, 173] width 305 height 43
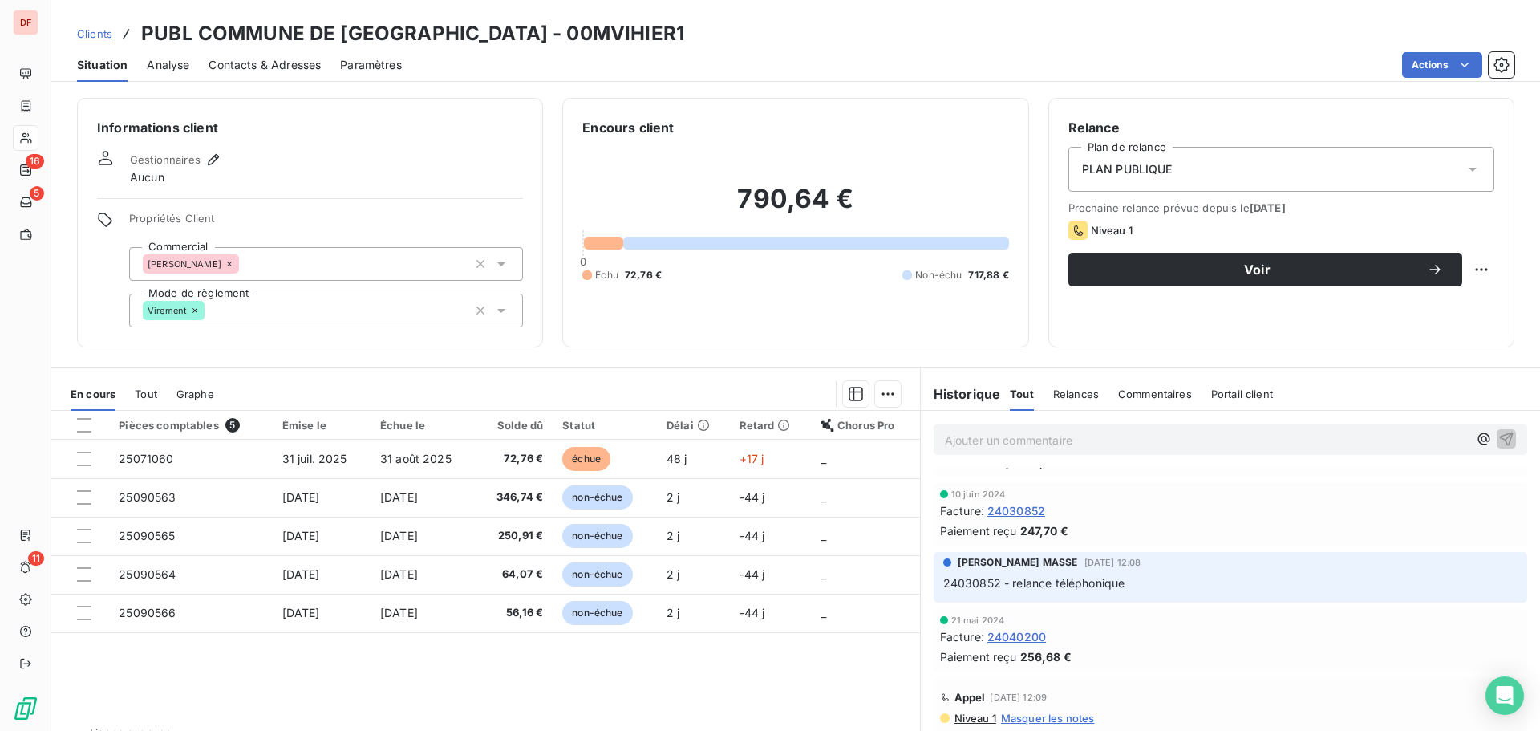
scroll to position [1228, 0]
click at [601, 38] on h3 "PUBL COMMUNE DE [GEOGRAPHIC_DATA] - 00MVIHIER1" at bounding box center [412, 33] width 543 height 29
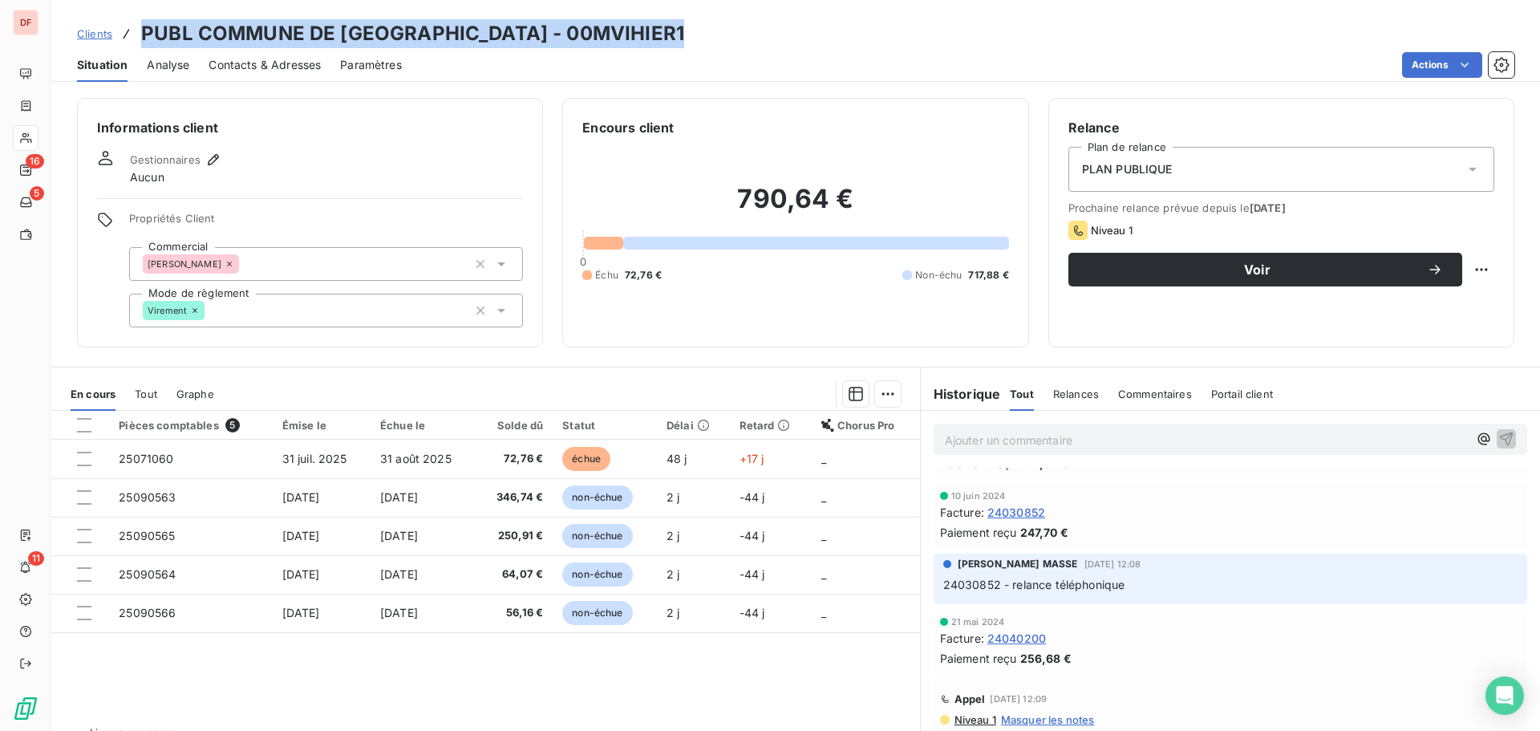
click at [601, 38] on h3 "PUBL COMMUNE DE [GEOGRAPHIC_DATA] - 00MVIHIER1" at bounding box center [412, 33] width 543 height 29
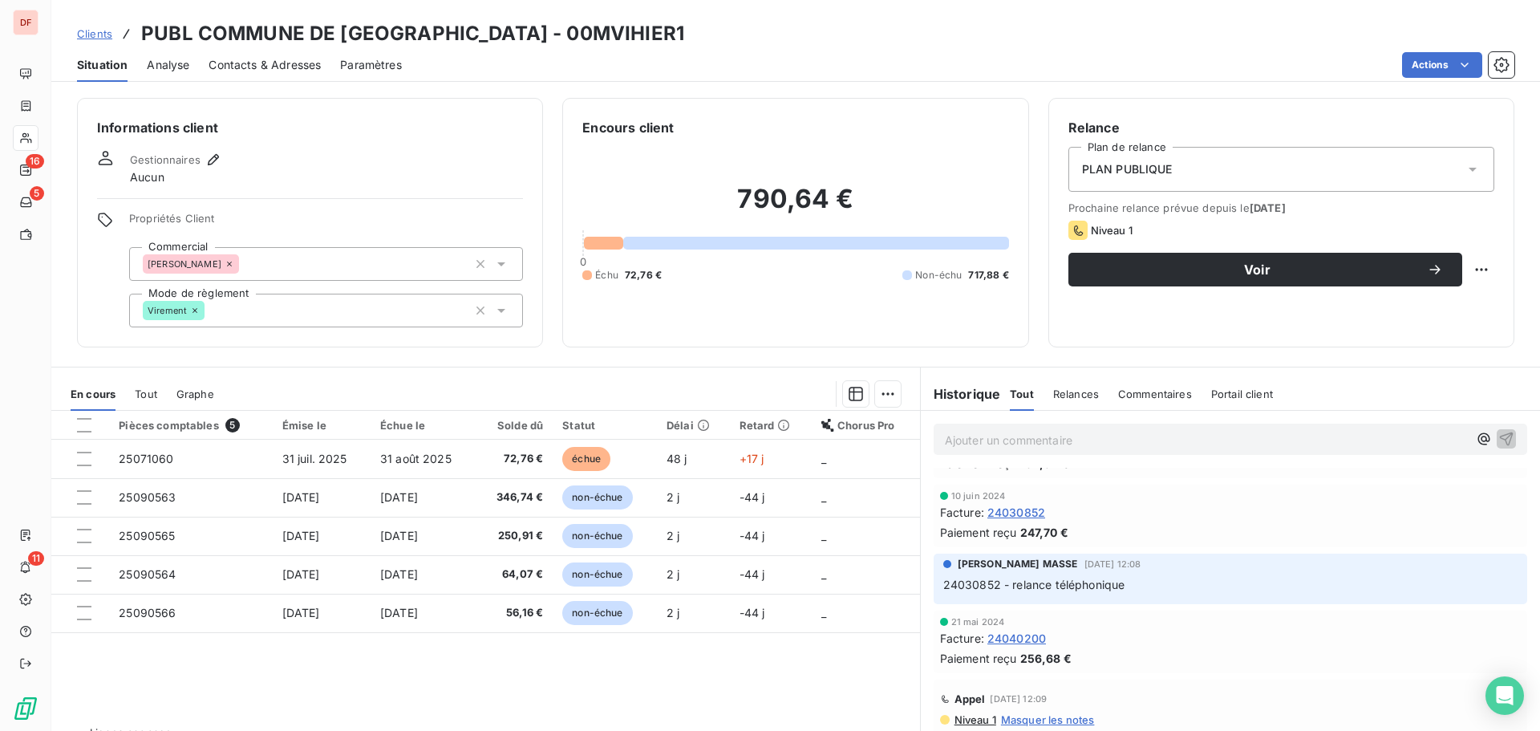
click at [601, 38] on h3 "PUBL COMMUNE DE [GEOGRAPHIC_DATA] - 00MVIHIER1" at bounding box center [412, 33] width 543 height 29
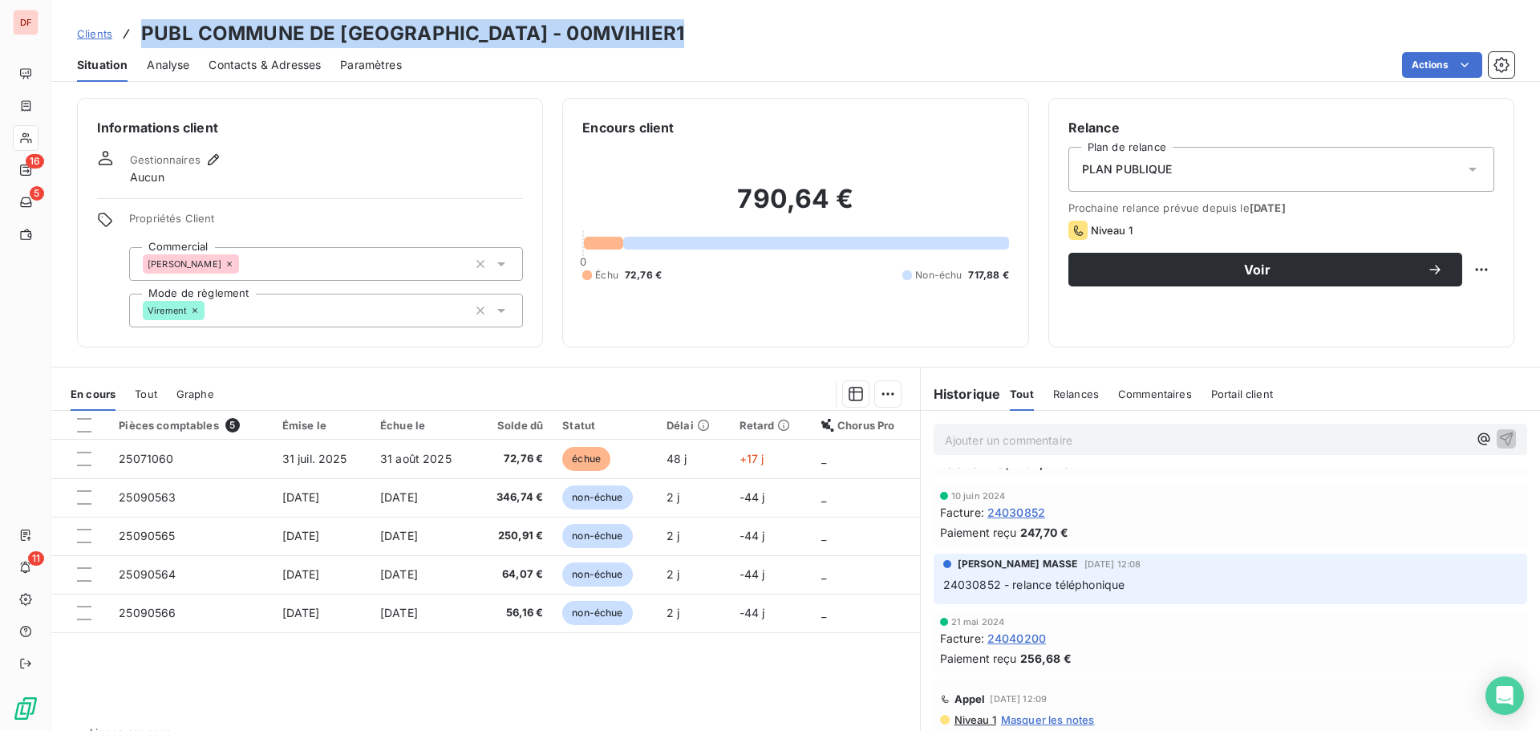
click at [601, 38] on h3 "PUBL COMMUNE DE [GEOGRAPHIC_DATA] - 00MVIHIER1" at bounding box center [412, 33] width 543 height 29
click at [355, 33] on h3 "PUBL COMMUNE DE [GEOGRAPHIC_DATA] - 00MVIHIER1" at bounding box center [412, 33] width 543 height 29
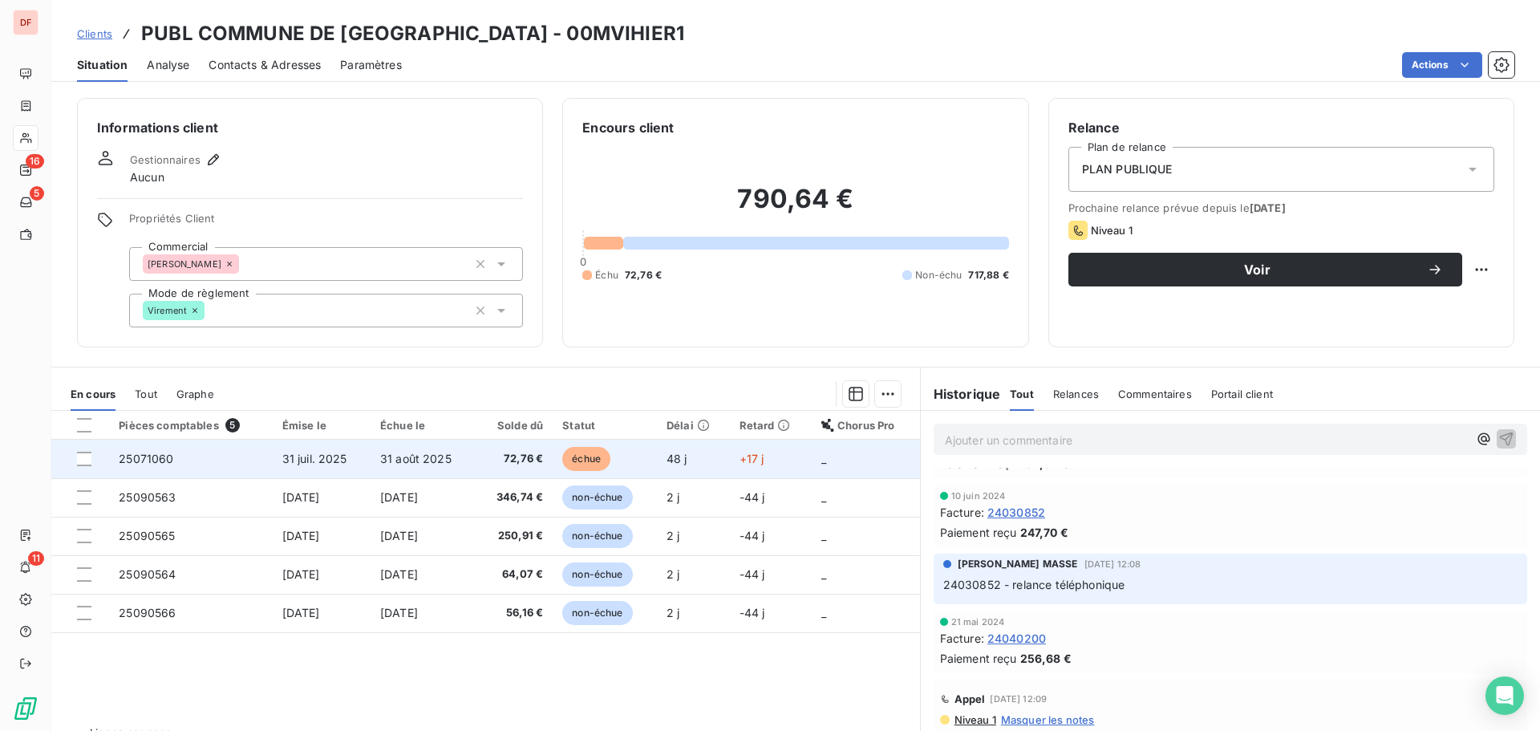
click at [436, 446] on td "31 août 2025" at bounding box center [423, 458] width 105 height 38
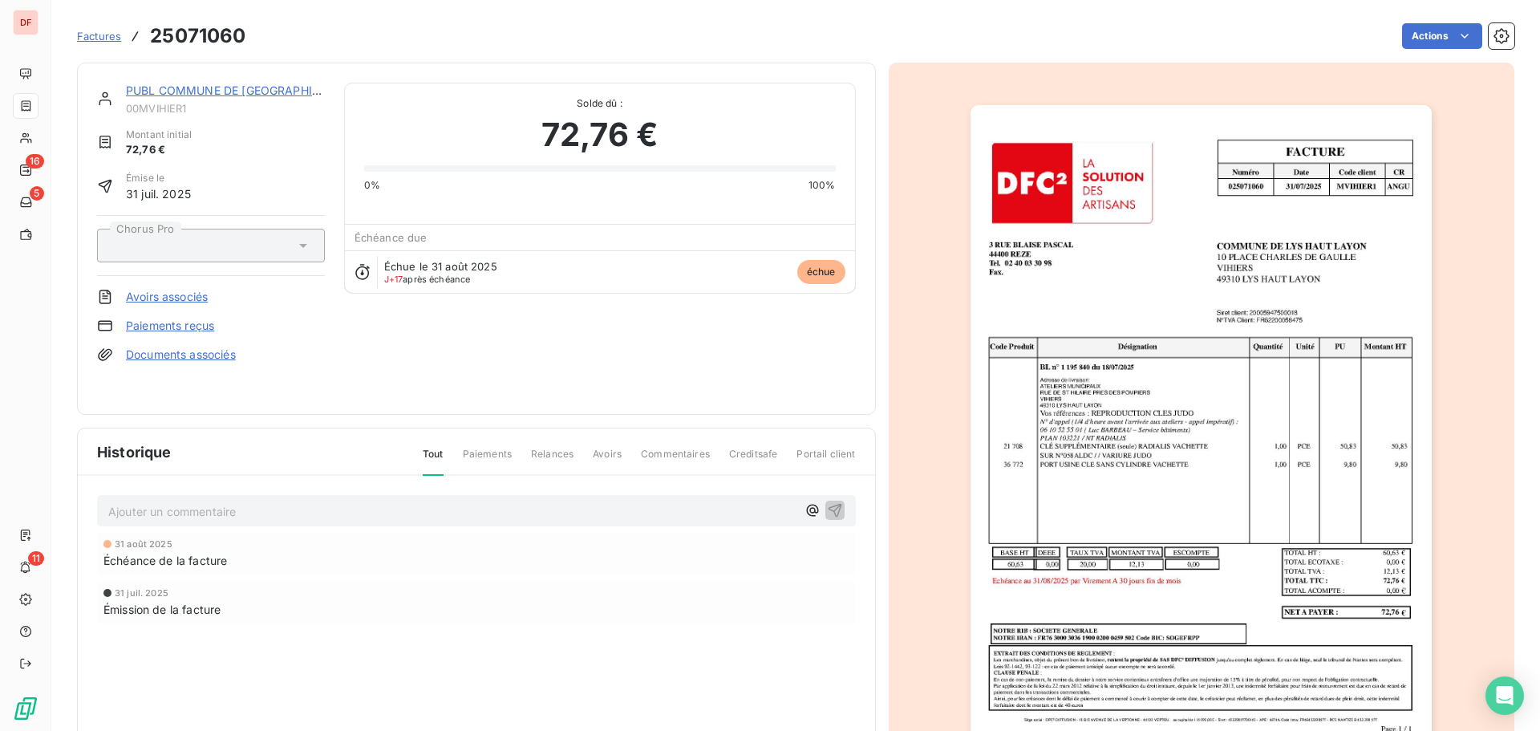
click at [1153, 459] on img "button" at bounding box center [1200, 431] width 461 height 653
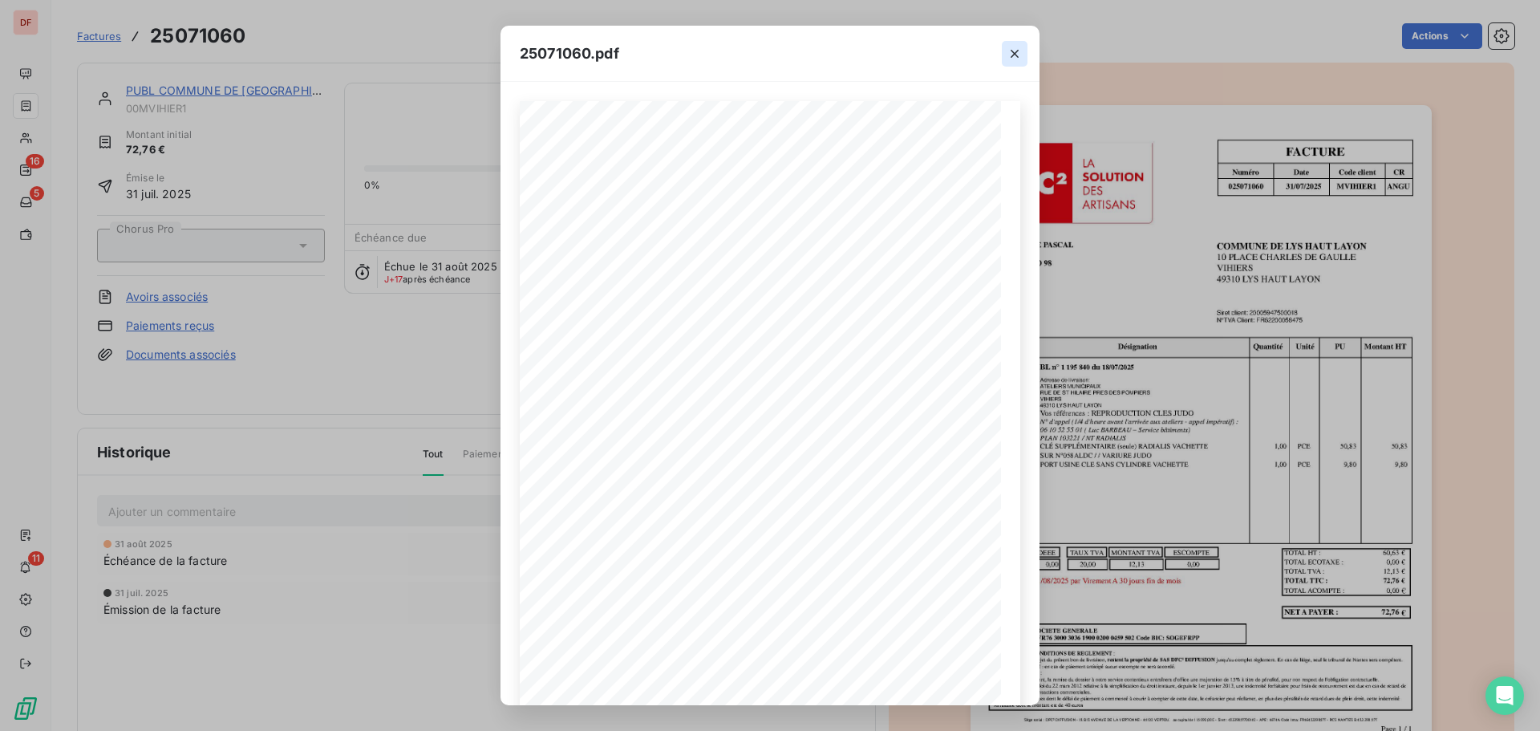
click at [1011, 51] on icon "button" at bounding box center [1015, 54] width 8 height 8
